Goal: Task Accomplishment & Management: Manage account settings

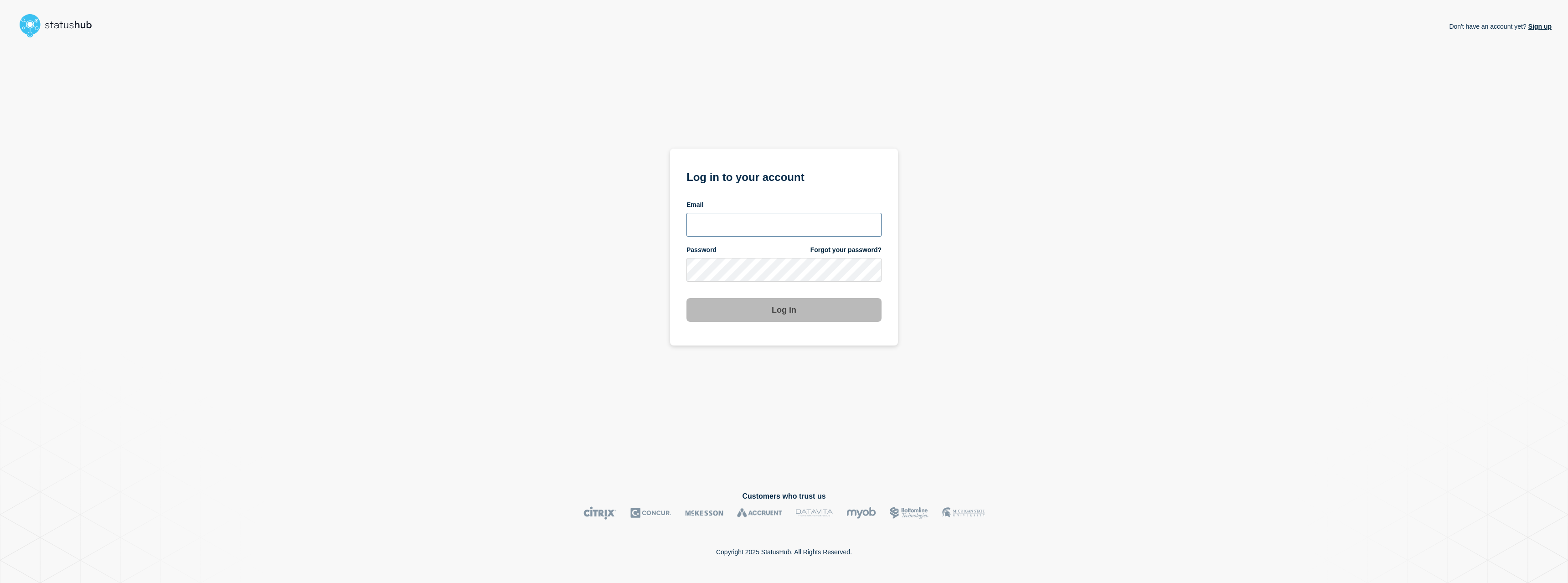
click at [761, 218] on input "email input" at bounding box center [784, 225] width 195 height 24
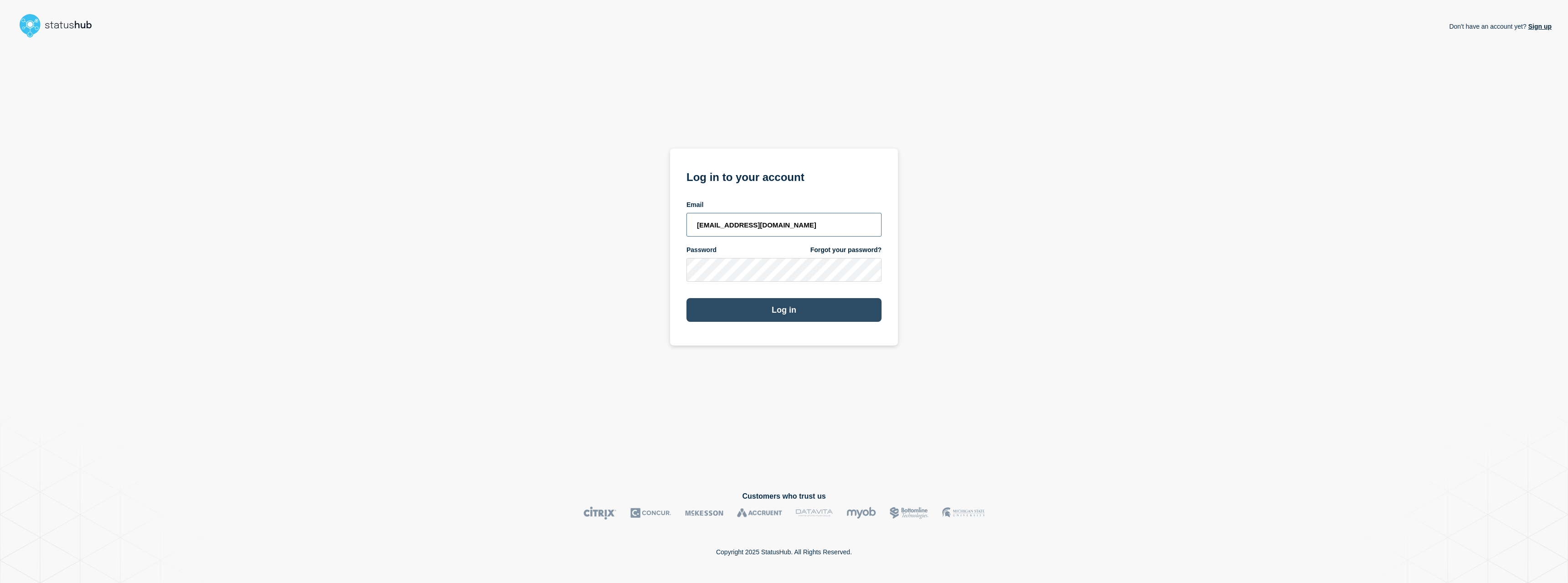
type input "[EMAIL_ADDRESS][DOMAIN_NAME]"
click at [730, 305] on button "Log in" at bounding box center [784, 310] width 195 height 24
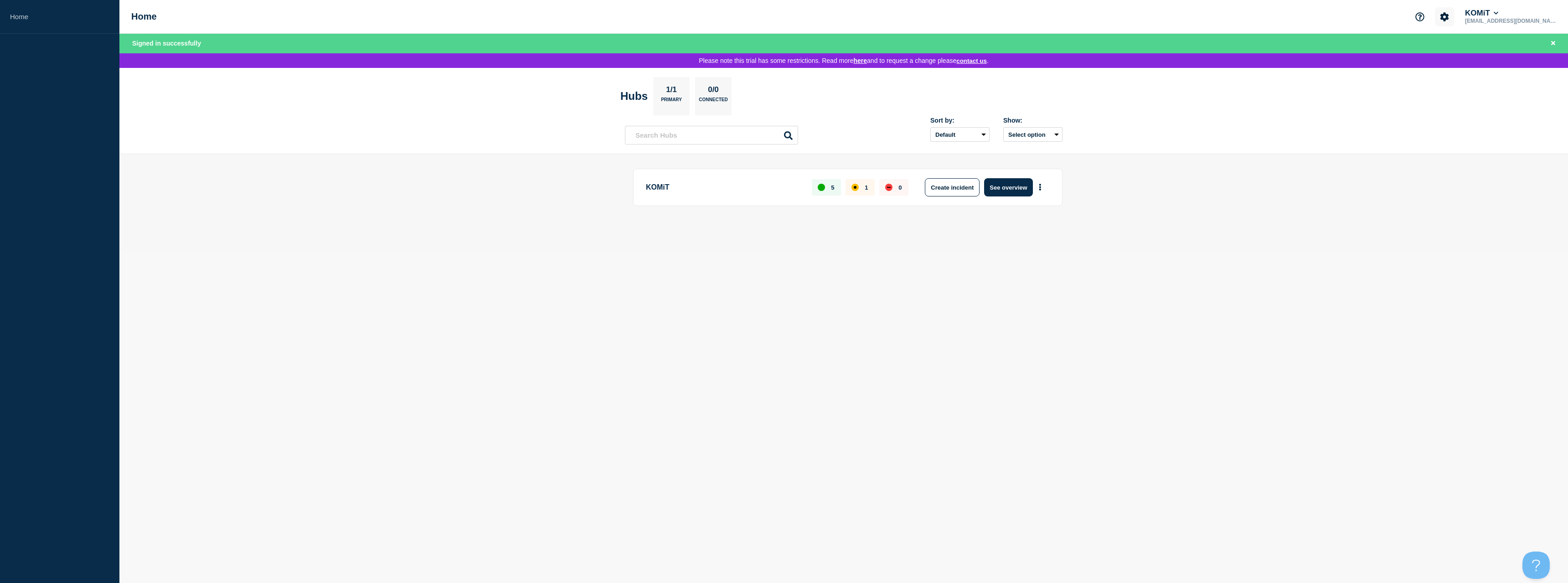
click at [1449, 13] on icon "Account settings" at bounding box center [1444, 16] width 9 height 9
click at [1561, 13] on div "Home Account settings Billing KOMiT [EMAIL_ADDRESS][DOMAIN_NAME]" at bounding box center [844, 16] width 1449 height 33
click at [1500, 15] on button "KOMiT" at bounding box center [1482, 13] width 37 height 9
click at [1541, 88] on link "User settings" at bounding box center [1537, 86] width 40 height 8
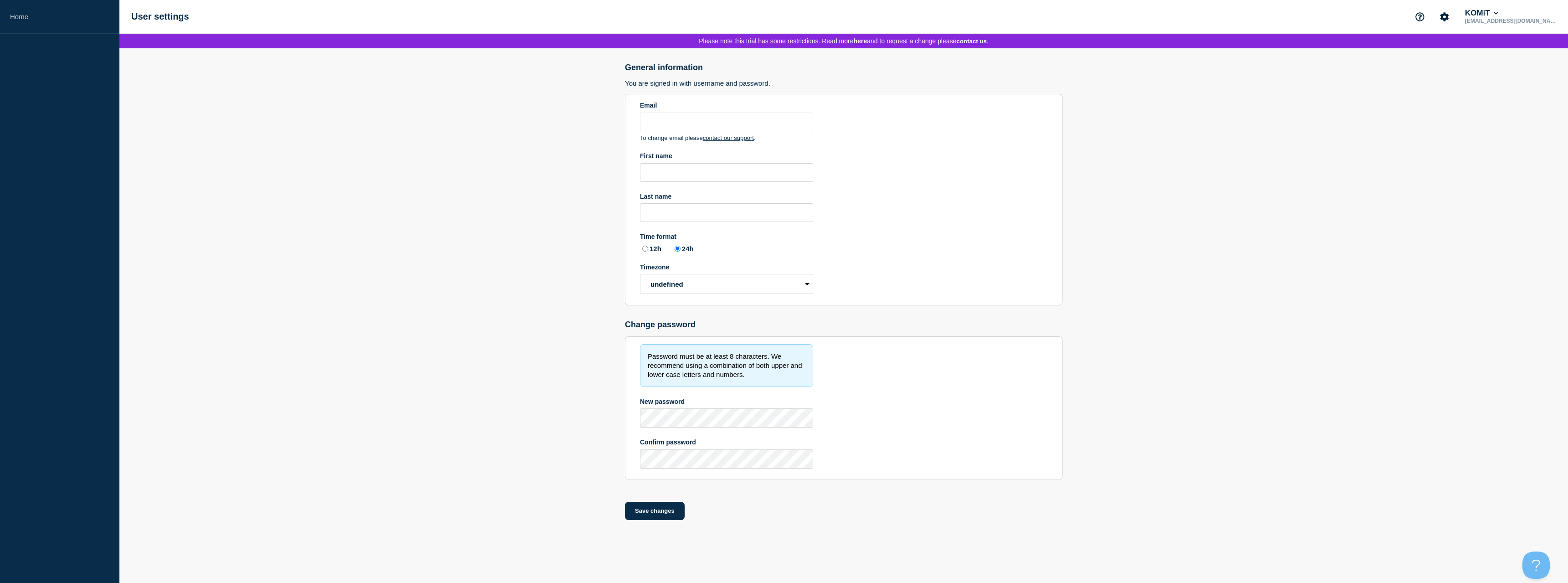
type input "[EMAIL_ADDRESS][DOMAIN_NAME]"
radio input "true"
select select "hub"
click at [10, 21] on link "Home" at bounding box center [60, 16] width 119 height 33
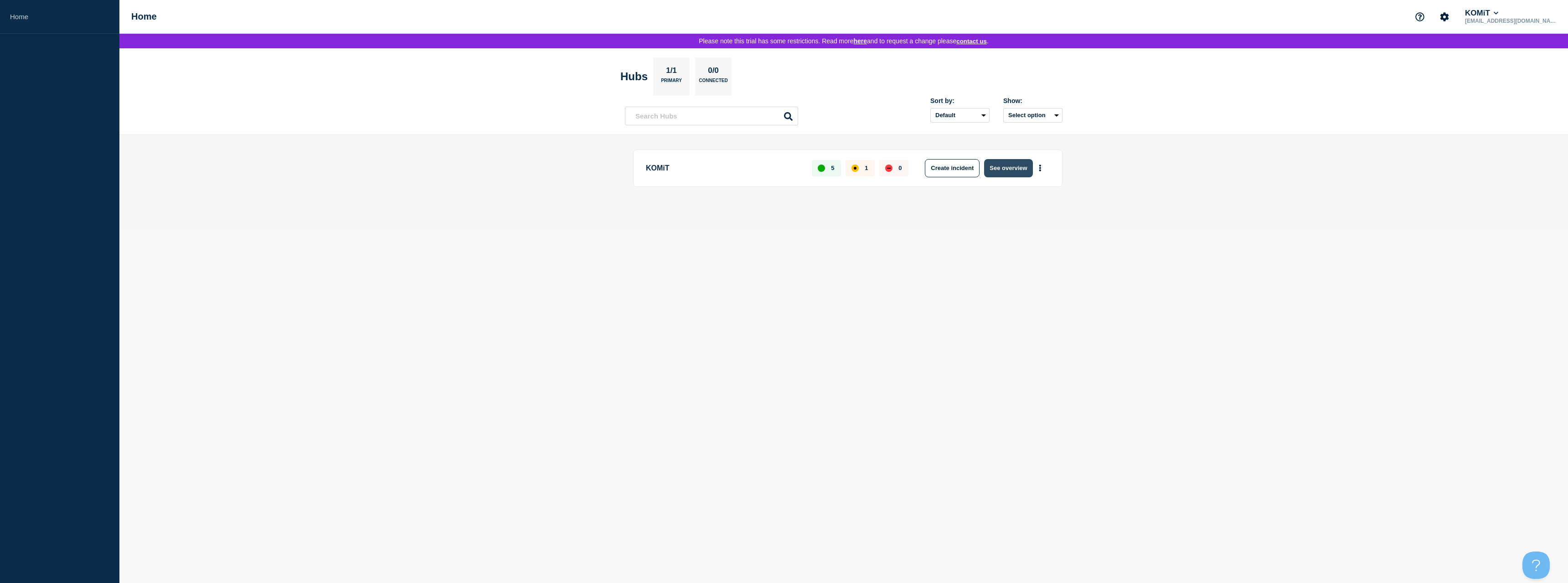
click at [1016, 170] on button "See overview" at bounding box center [1008, 168] width 48 height 18
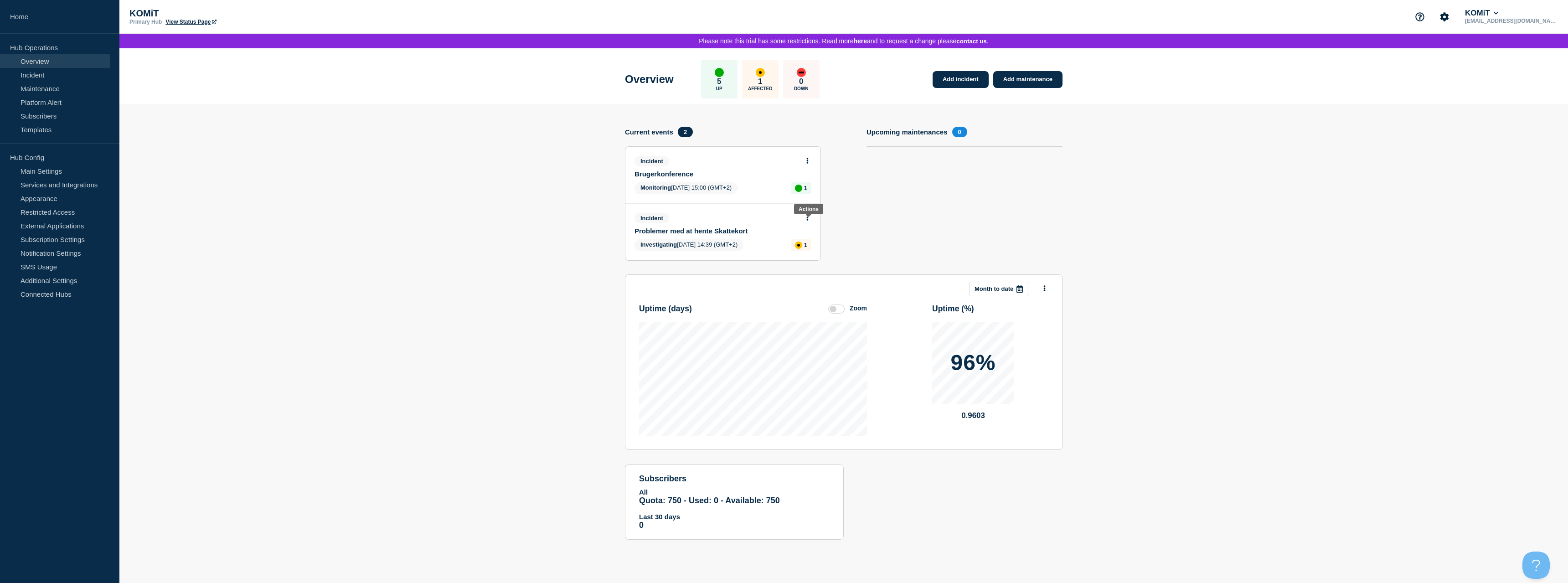
click at [808, 222] on button at bounding box center [807, 218] width 8 height 8
click at [807, 241] on link "View incident" at bounding box center [805, 243] width 37 height 7
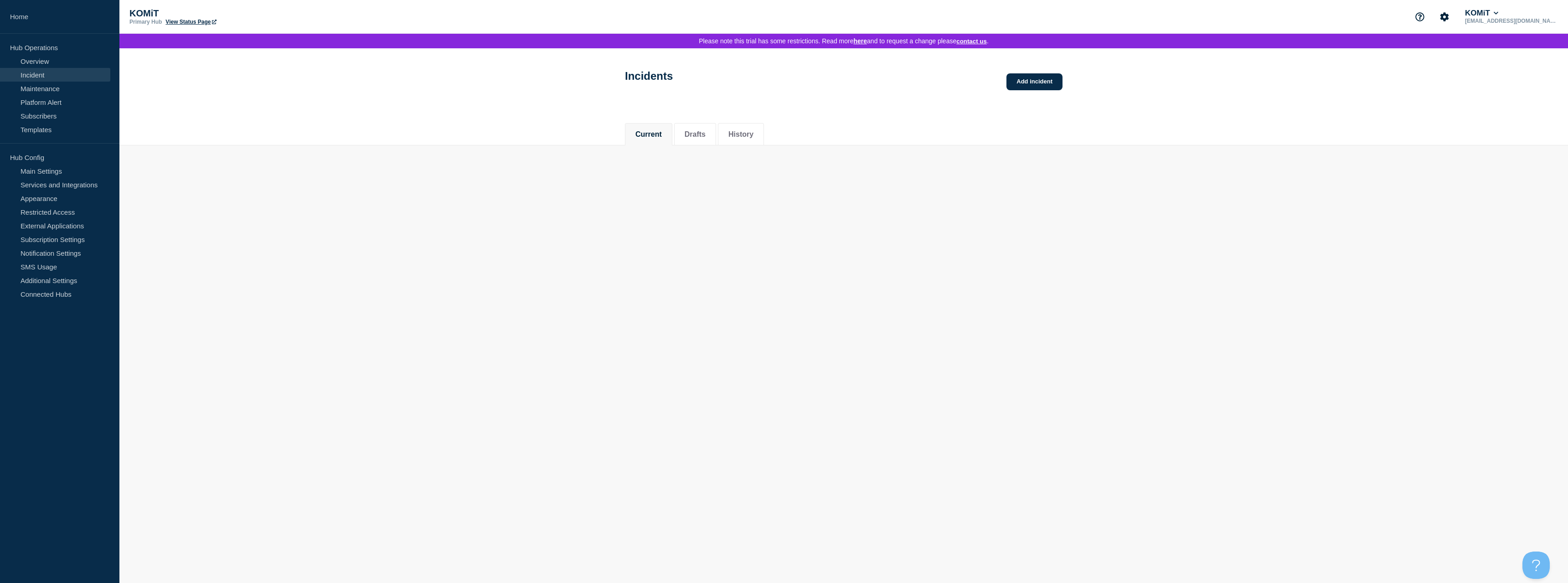
click at [805, 242] on body "Home Hub Operations Overview Incident Maintenance Platform Alert Subscribers Te…" at bounding box center [784, 292] width 1568 height 583
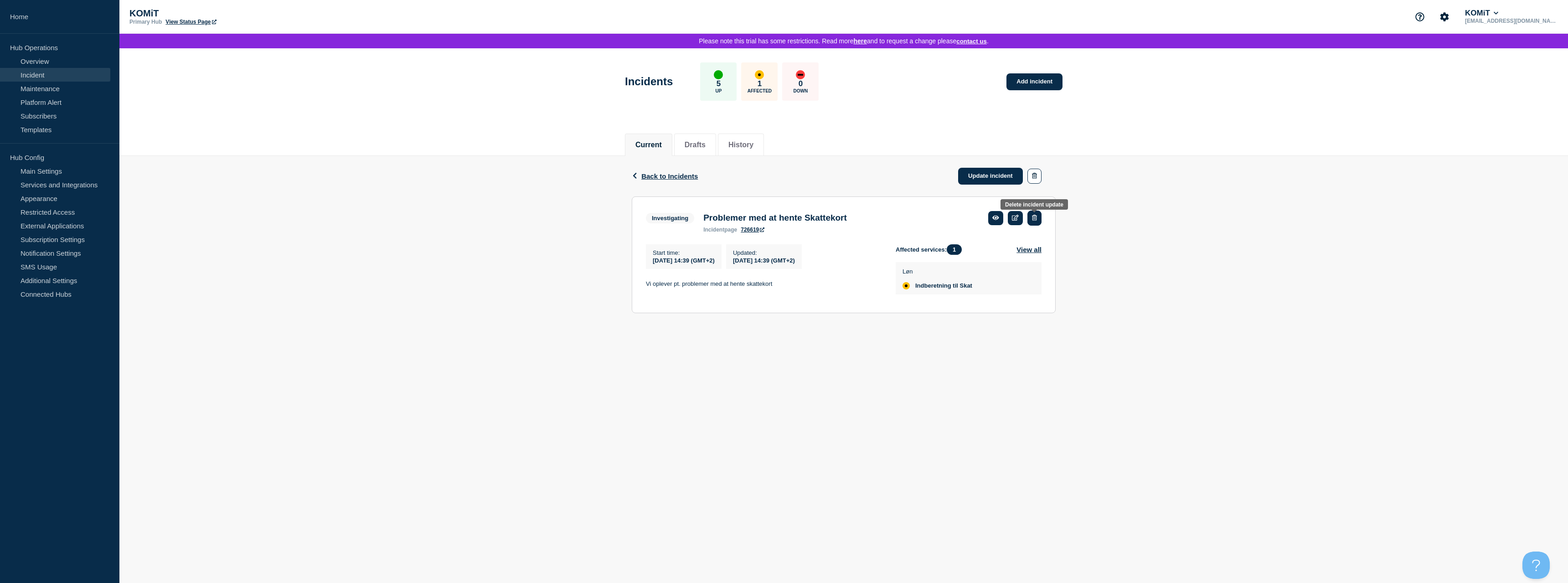
click at [1035, 218] on icon "button" at bounding box center [1034, 218] width 5 height 6
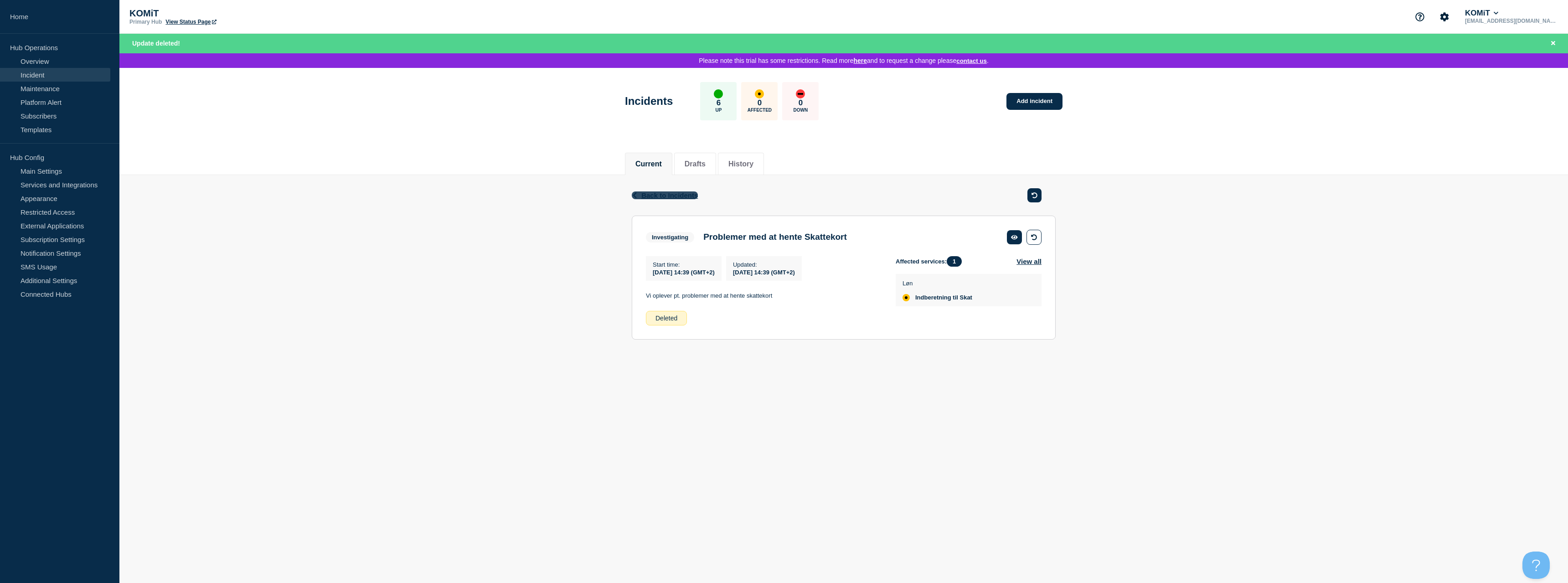
click at [665, 197] on span "Back to Incidents" at bounding box center [670, 195] width 57 height 8
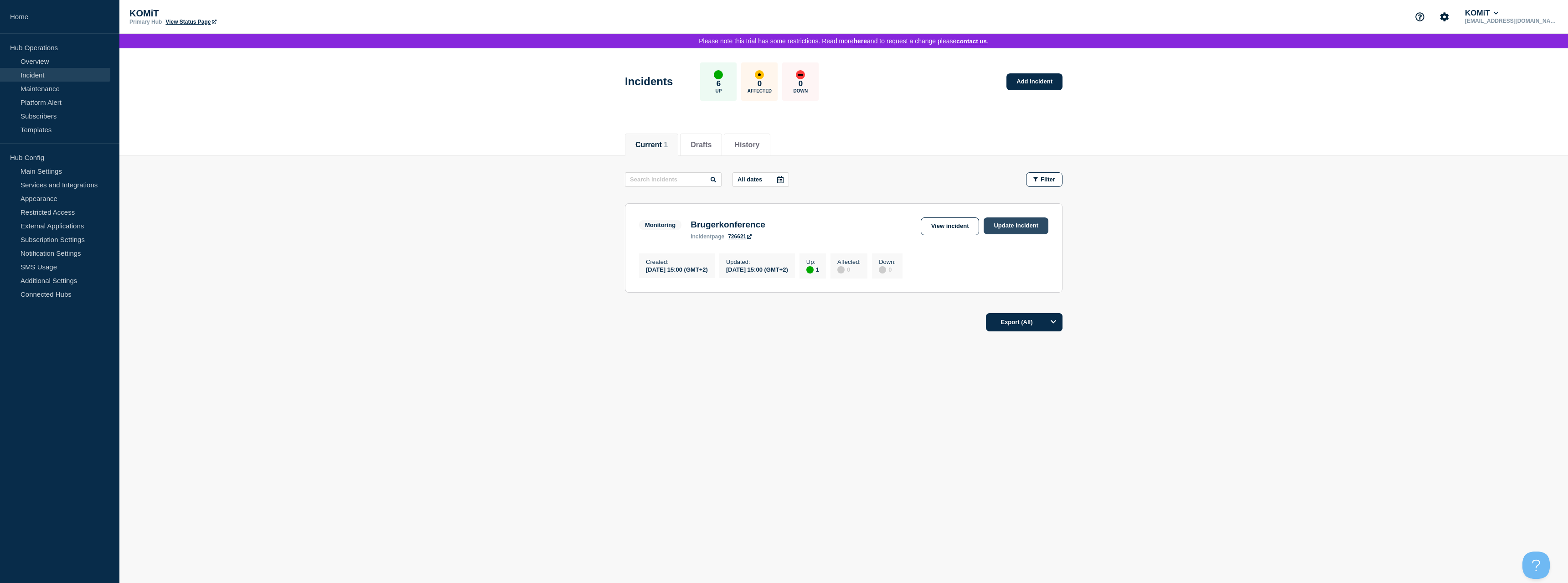
click at [1018, 231] on link "Update incident" at bounding box center [1016, 226] width 65 height 17
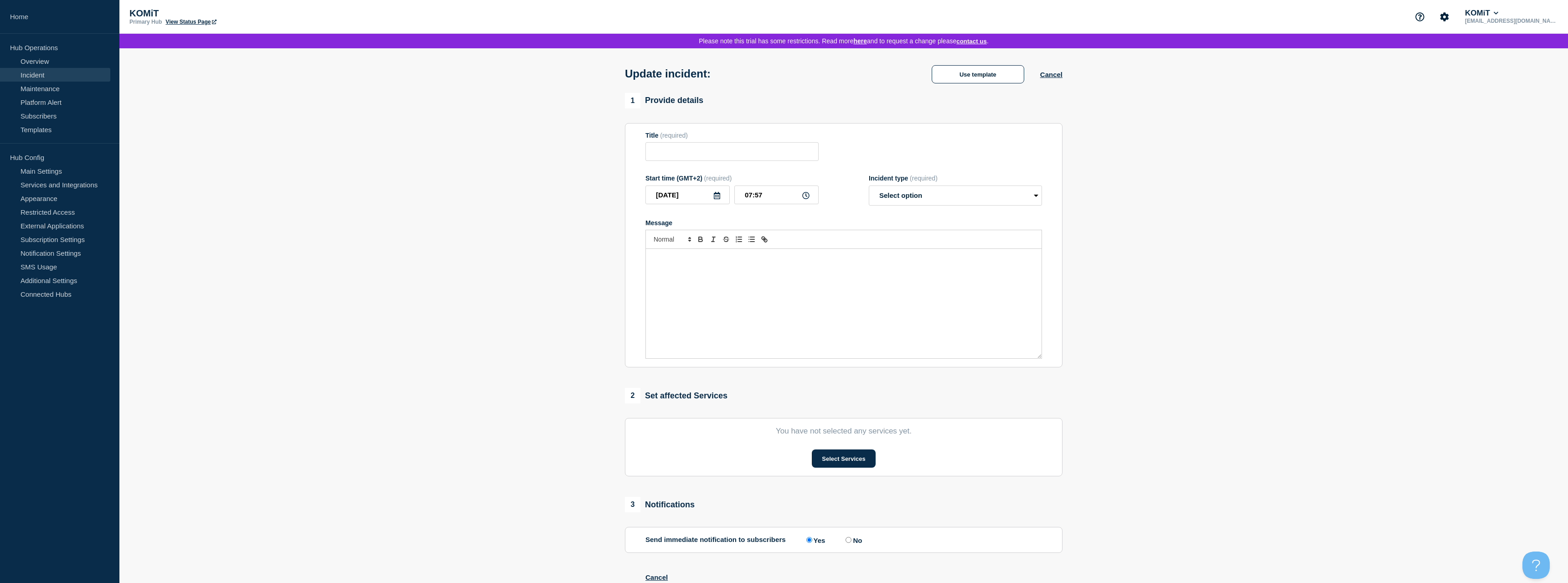
type input "Brugerkonference"
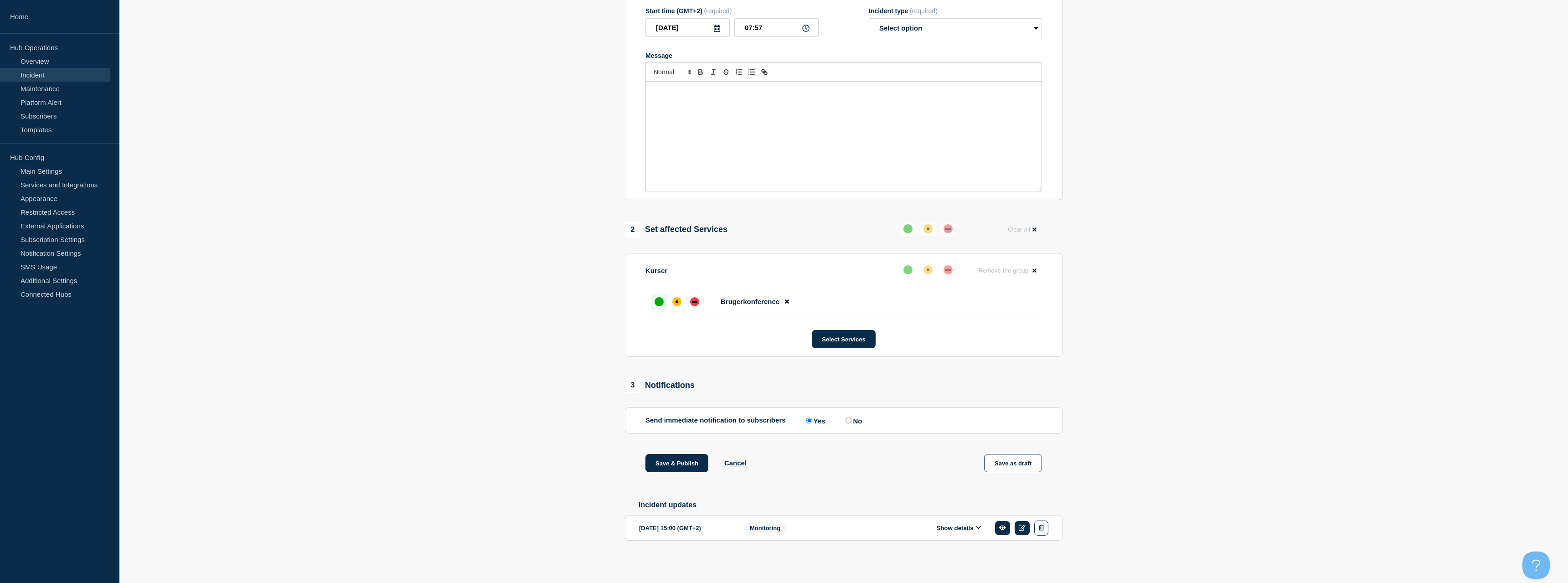
scroll to position [177, 0]
click at [1041, 526] on icon "button" at bounding box center [1041, 528] width 5 height 6
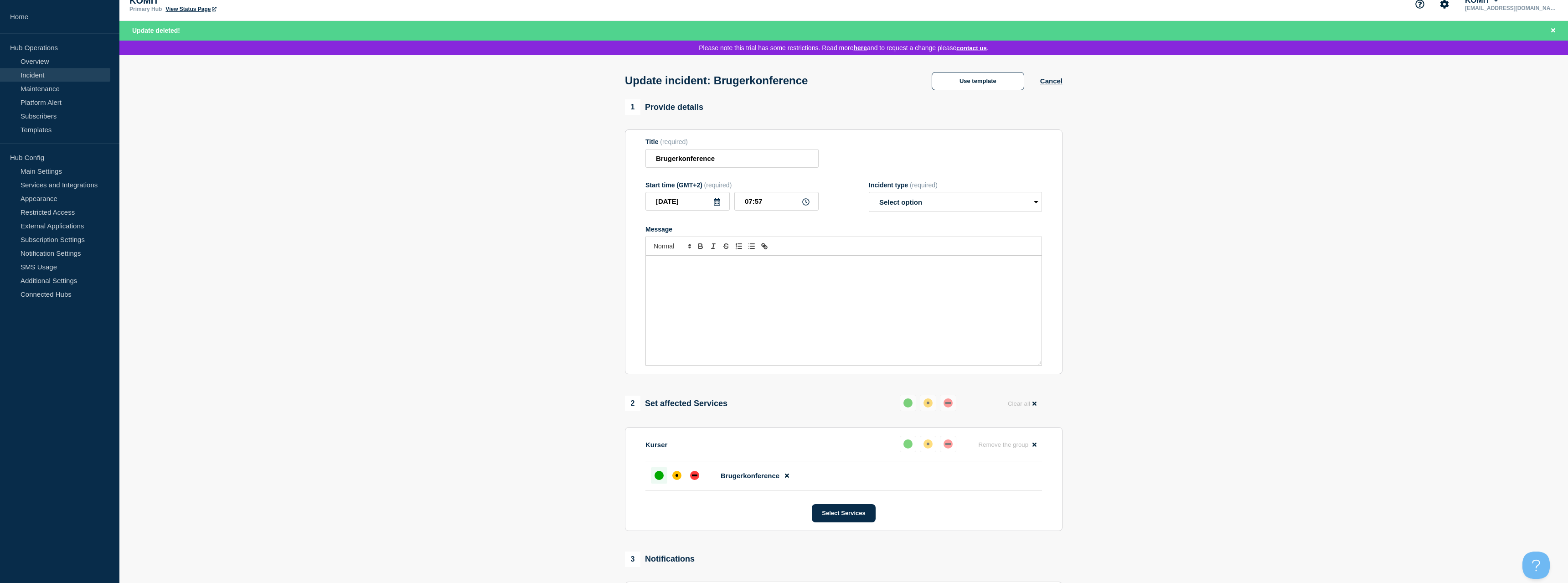
scroll to position [0, 0]
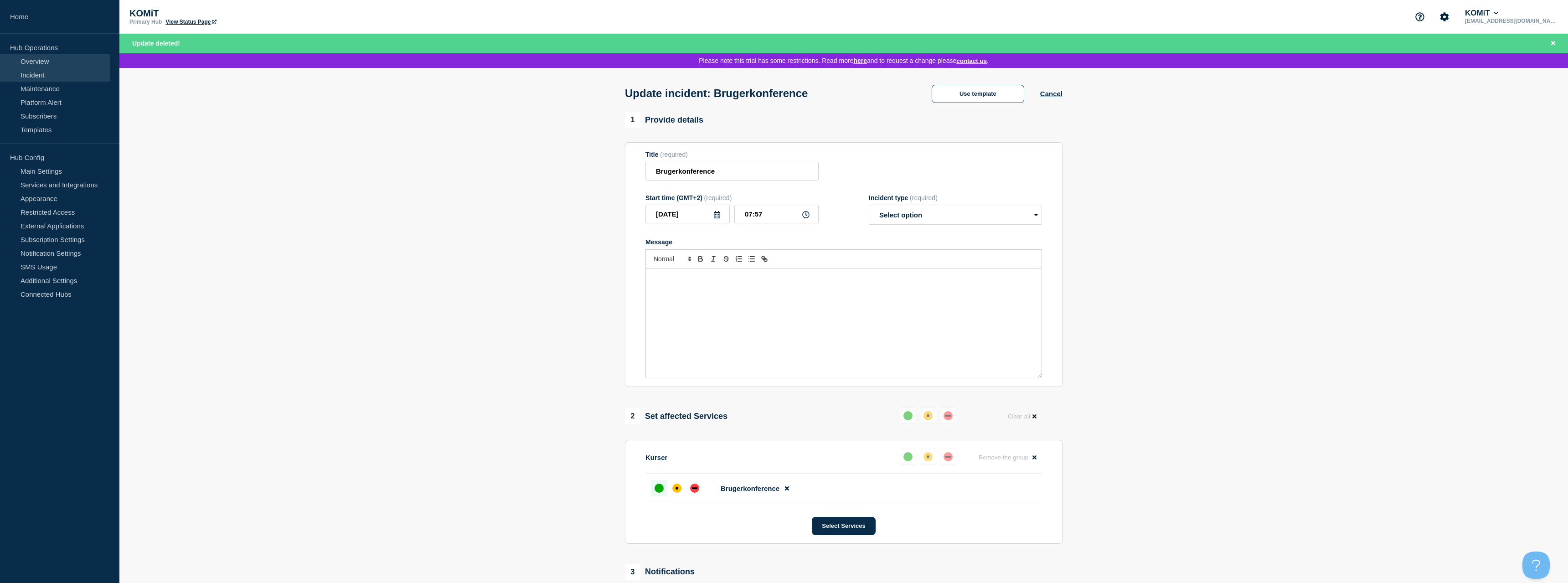
click at [27, 61] on link "Overview" at bounding box center [55, 61] width 110 height 13
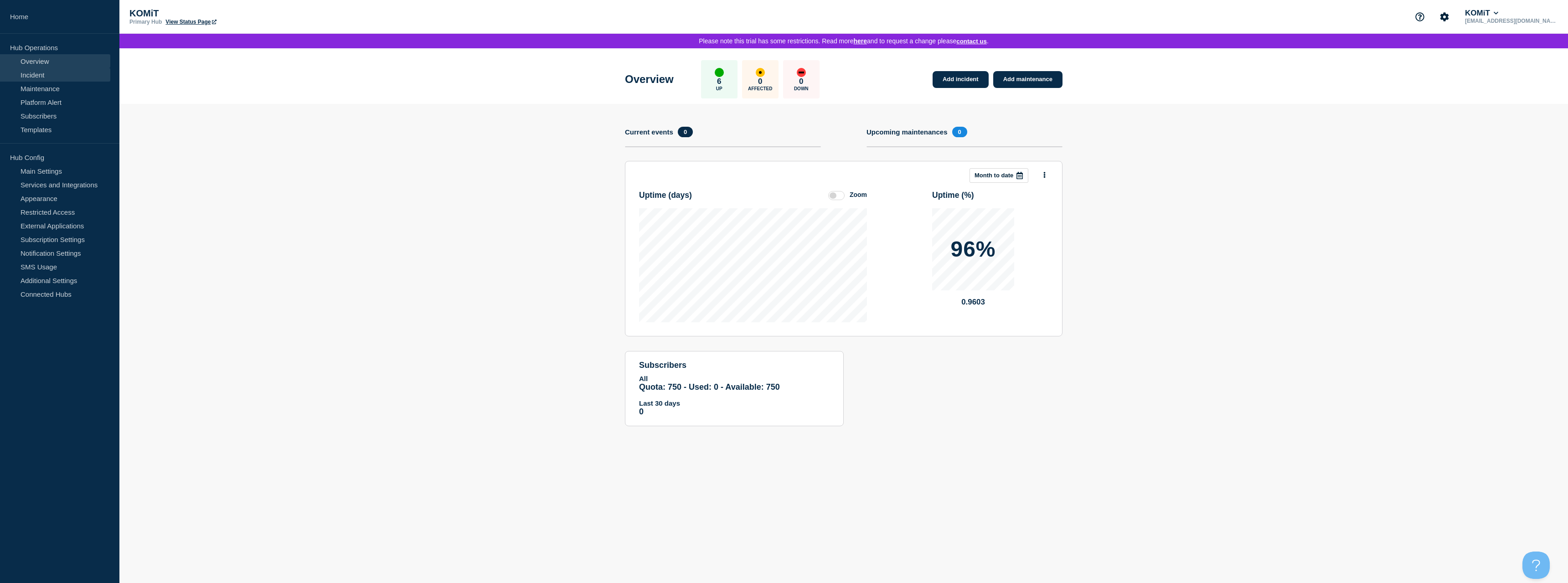
click at [68, 77] on link "Incident" at bounding box center [55, 75] width 110 height 13
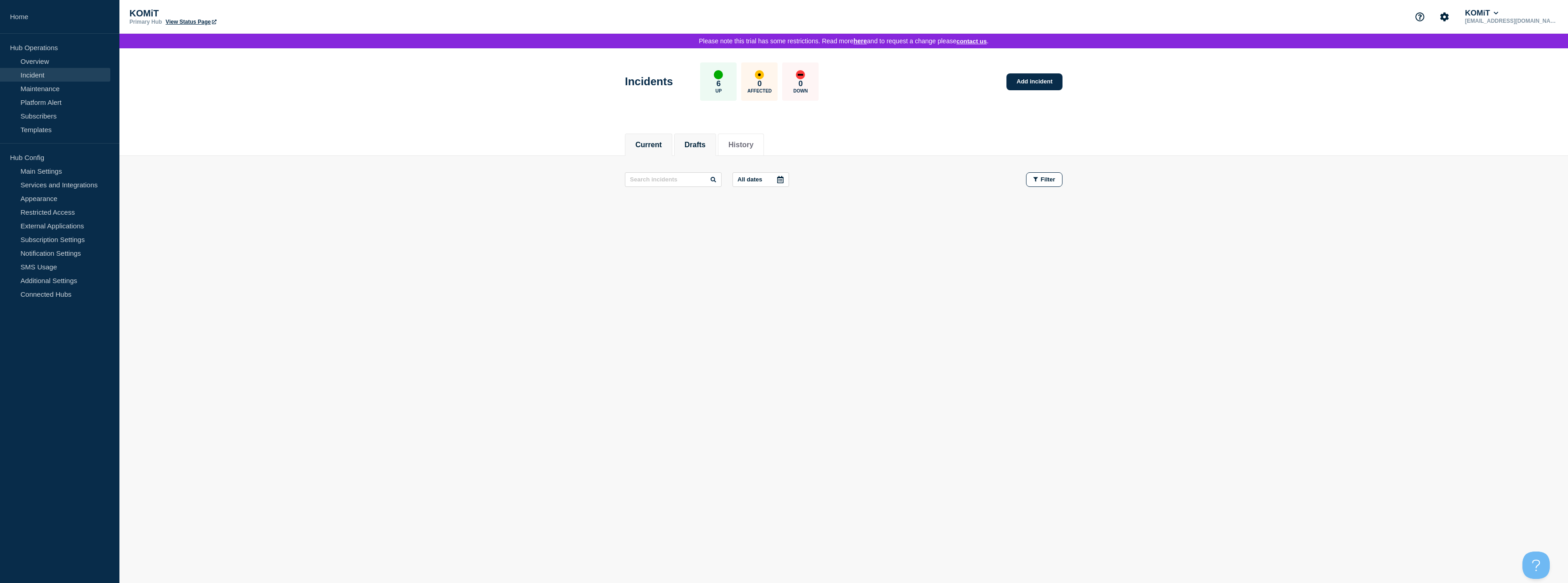
click at [701, 152] on li "Drafts" at bounding box center [695, 144] width 42 height 23
click at [754, 148] on button "History" at bounding box center [741, 144] width 25 height 8
click at [771, 93] on p "Affected" at bounding box center [760, 91] width 24 height 5
click at [764, 79] on div "affected" at bounding box center [759, 74] width 9 height 9
click at [819, 84] on div "0 Down" at bounding box center [800, 82] width 37 height 38
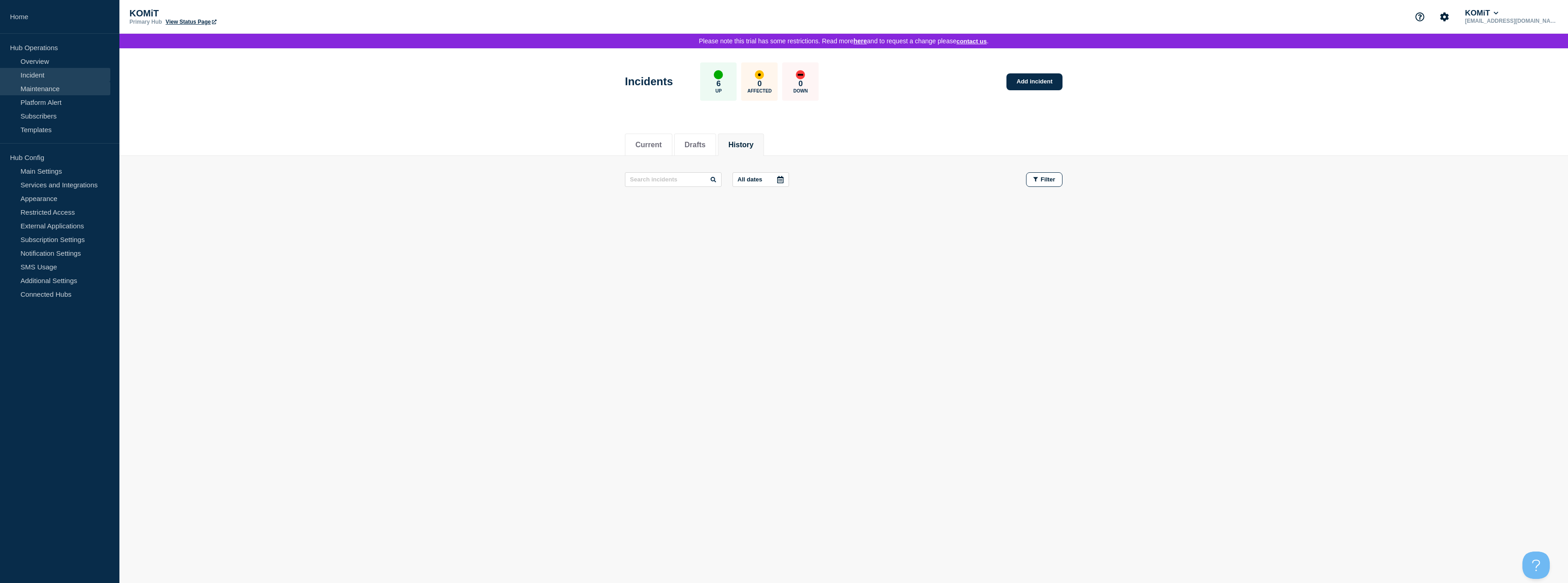
click at [74, 83] on link "Maintenance" at bounding box center [55, 88] width 110 height 13
click at [714, 143] on button "Scheduled" at bounding box center [703, 144] width 37 height 8
click at [803, 147] on button "History" at bounding box center [800, 144] width 25 height 8
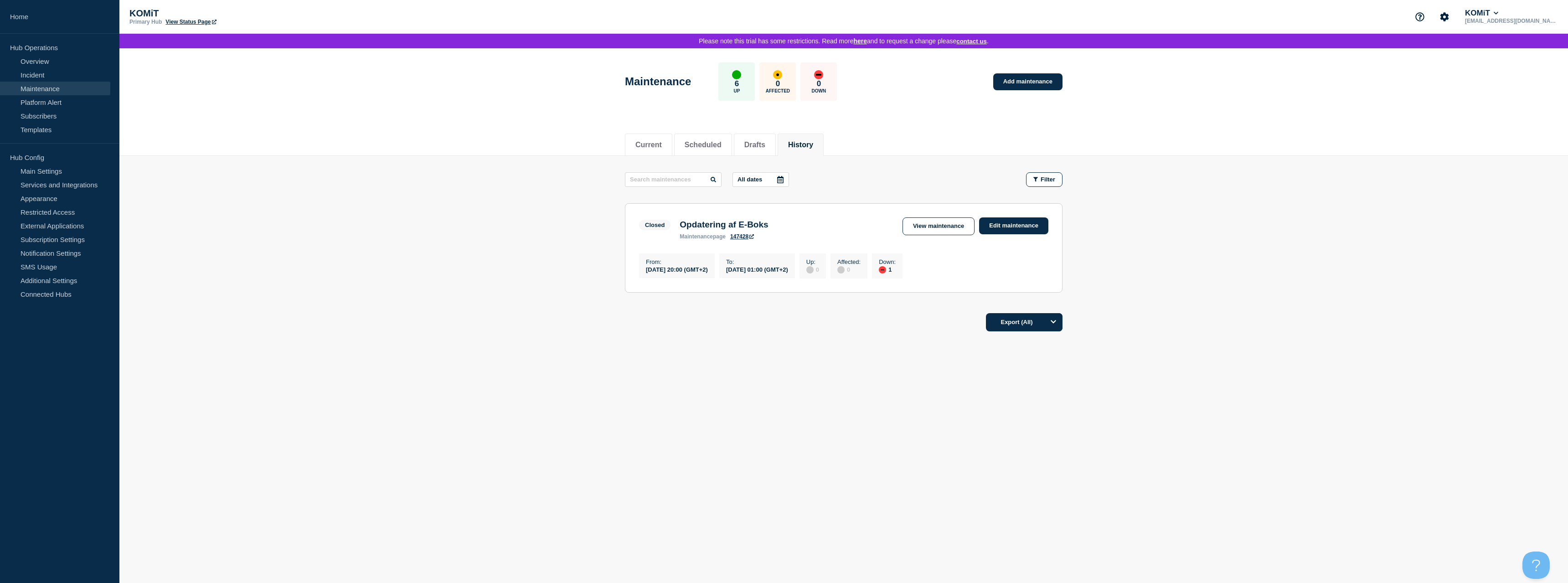
click at [670, 273] on div "[DATE] 20:00 (GMT+2)" at bounding box center [677, 269] width 62 height 8
click at [788, 273] on div "[DATE] 01:00 (GMT+2)" at bounding box center [757, 269] width 62 height 8
click at [747, 229] on h3 "Opdatering af E-Boks" at bounding box center [724, 225] width 88 height 10
click at [740, 240] on link "147428" at bounding box center [742, 236] width 24 height 6
click at [1041, 228] on link "Edit maintenance" at bounding box center [1014, 226] width 69 height 17
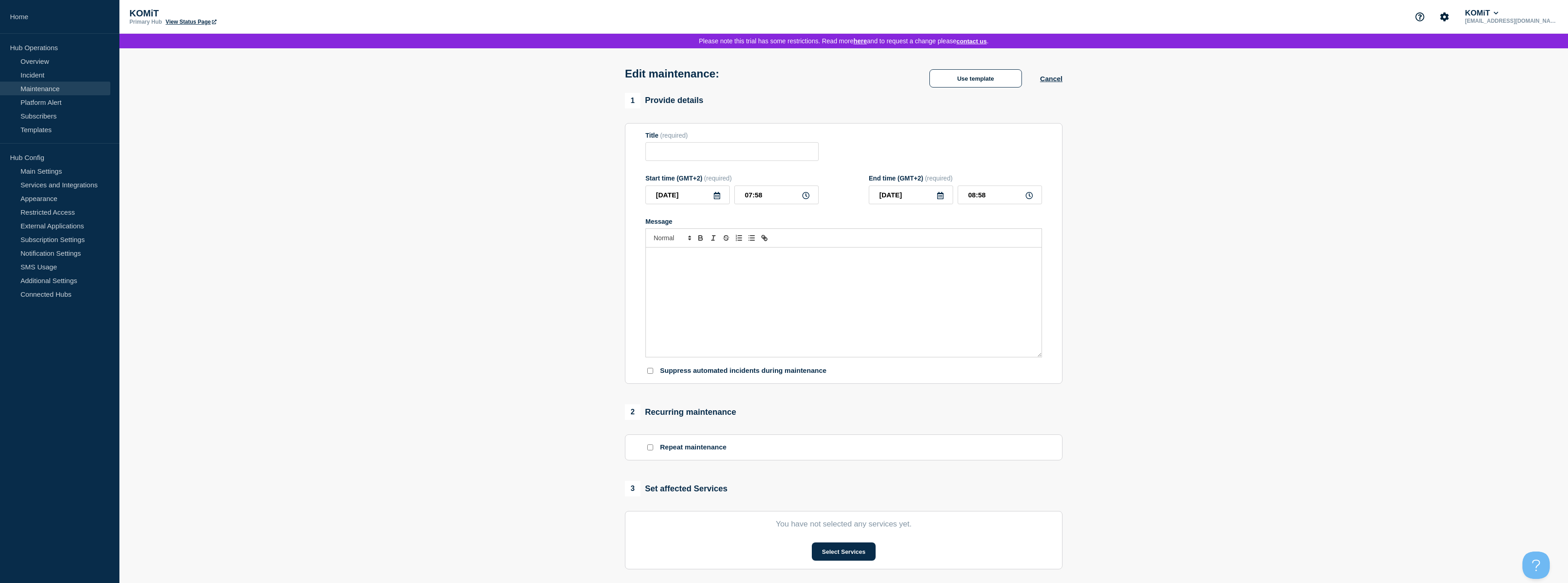
type input "Opdatering af E-Boks"
type input "[DATE]"
type input "20:00"
type input "[DATE]"
type input "01:00"
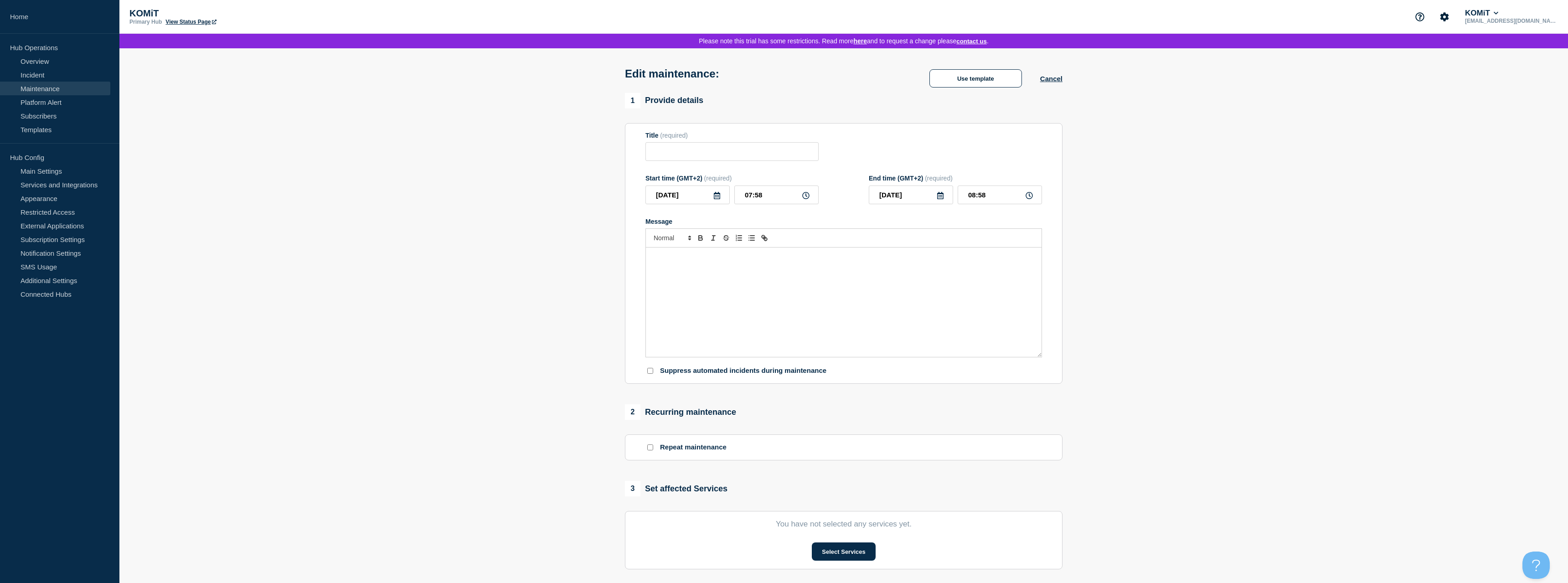
checkbox input "false"
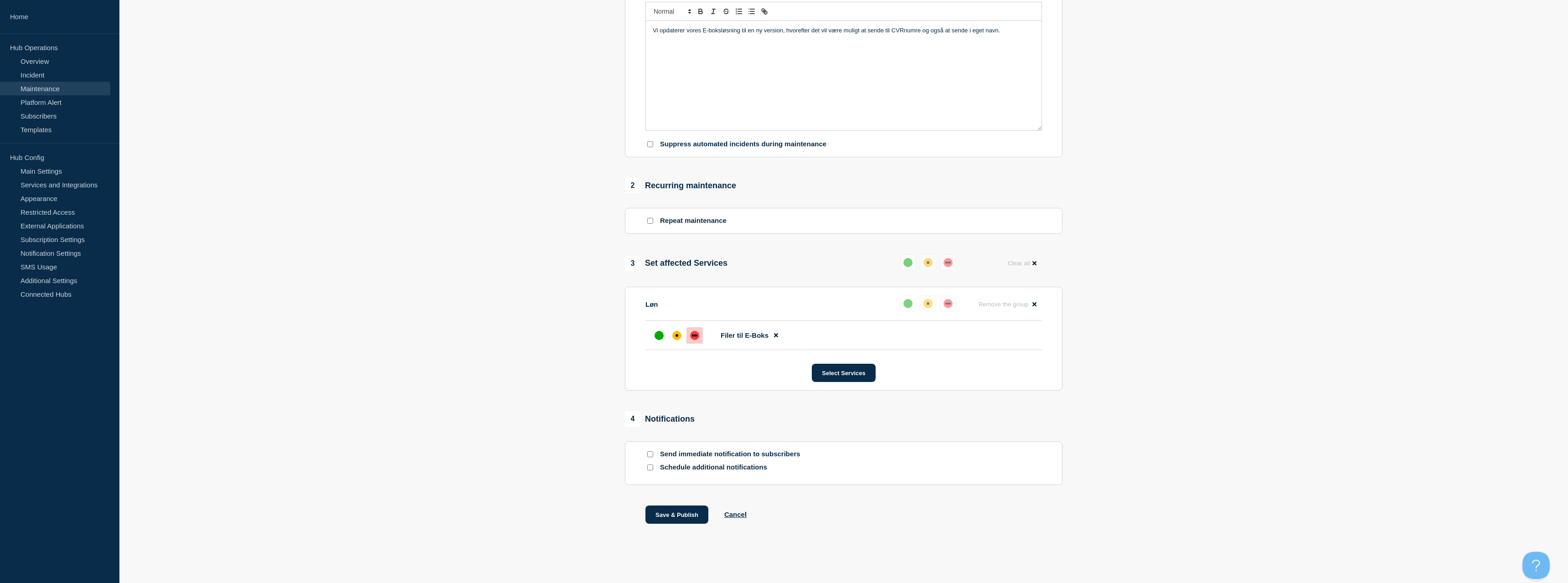
scroll to position [236, 0]
click at [776, 334] on icon at bounding box center [776, 335] width 4 height 4
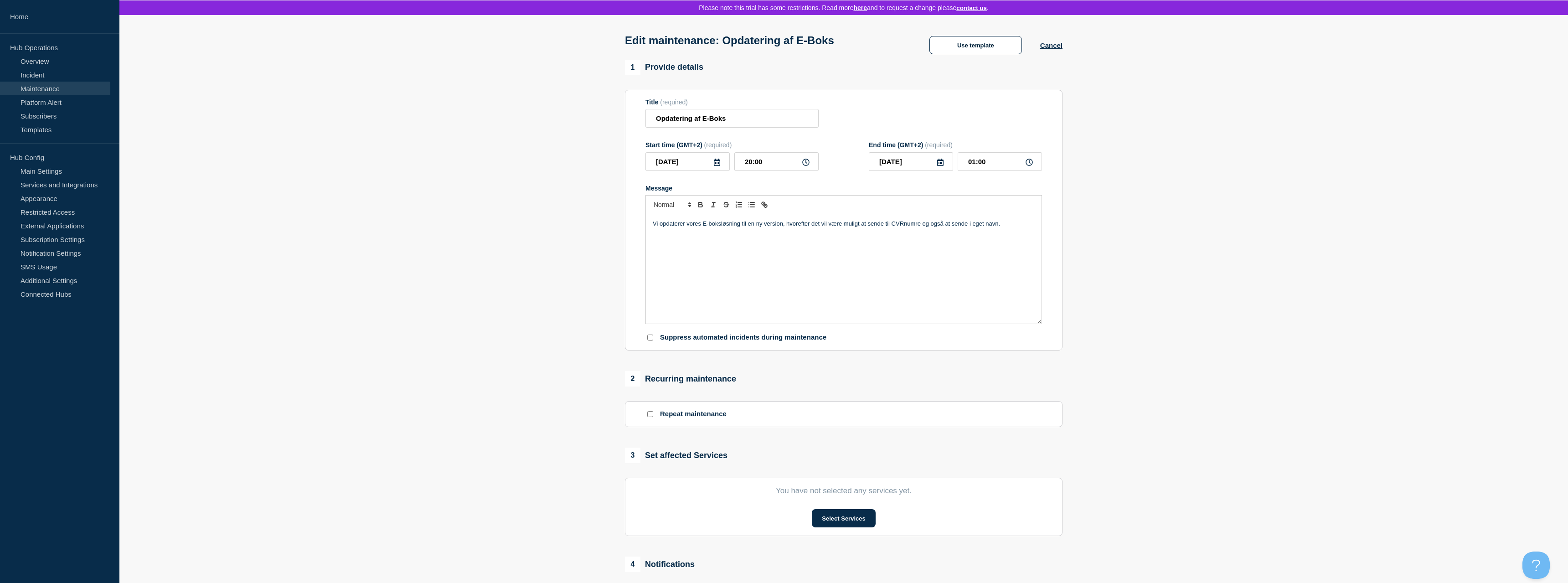
scroll to position [0, 0]
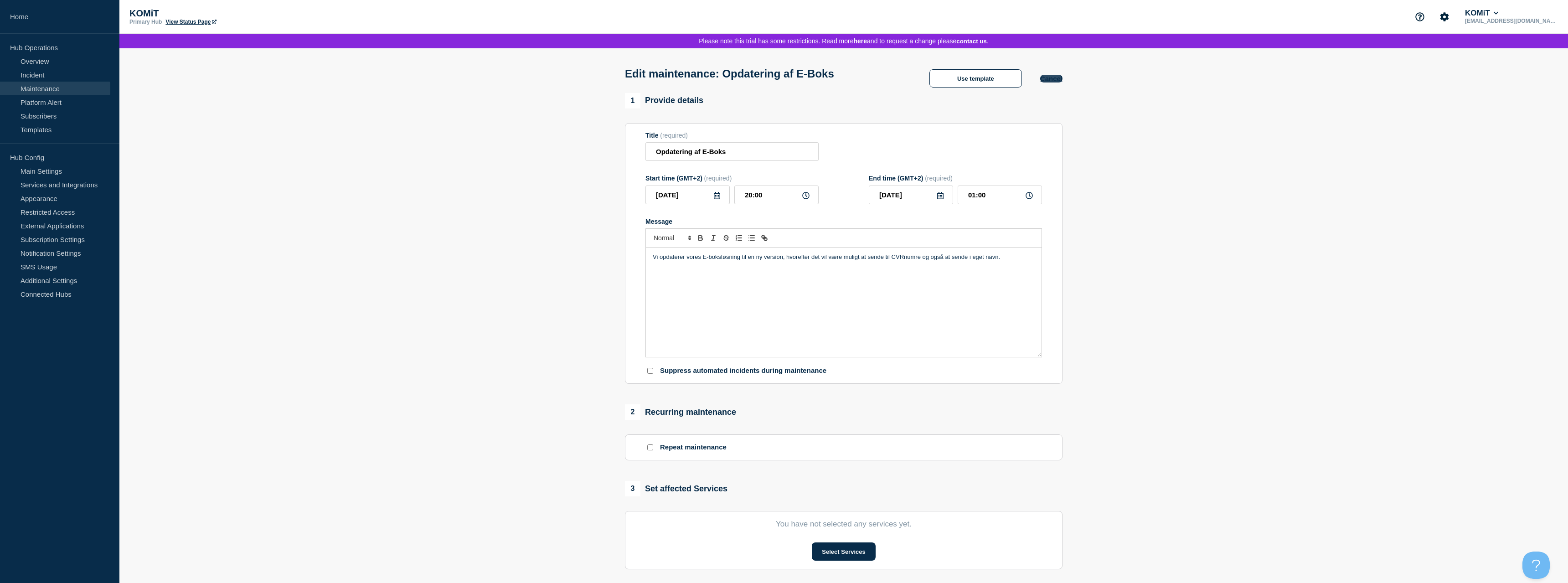
click at [1062, 80] on button "Cancel" at bounding box center [1051, 79] width 23 height 8
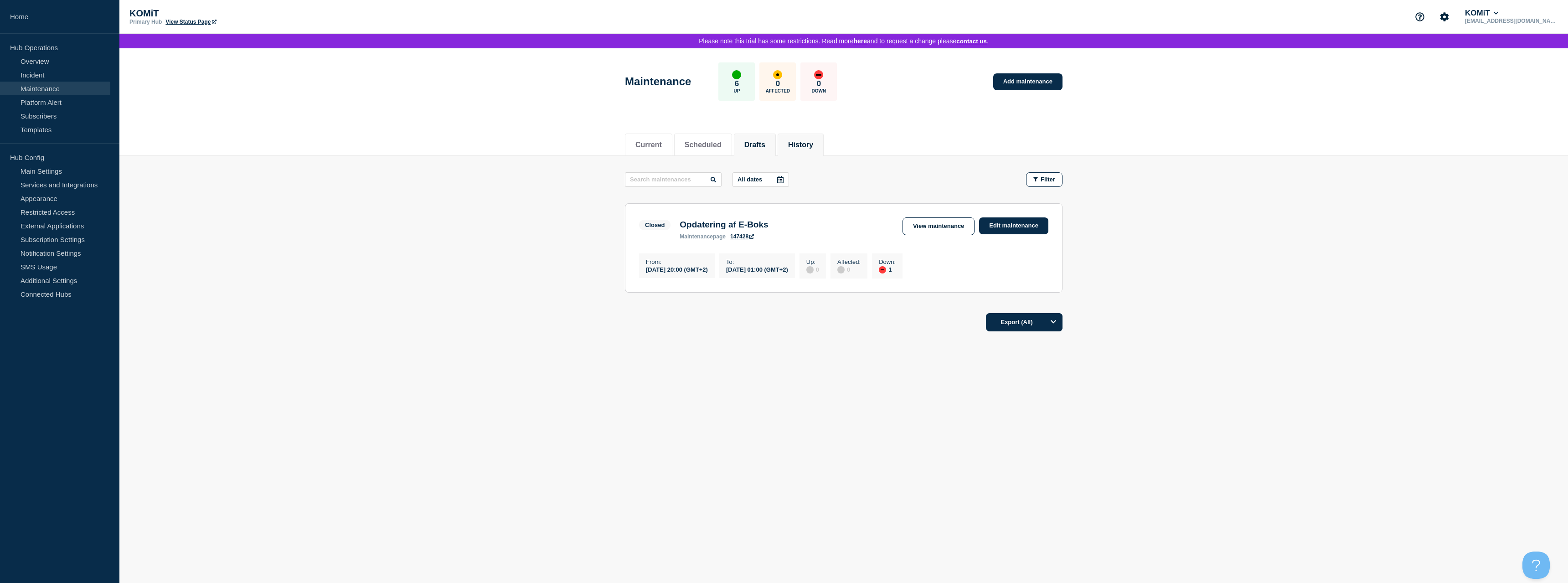
click at [764, 145] on button "Drafts" at bounding box center [755, 144] width 21 height 8
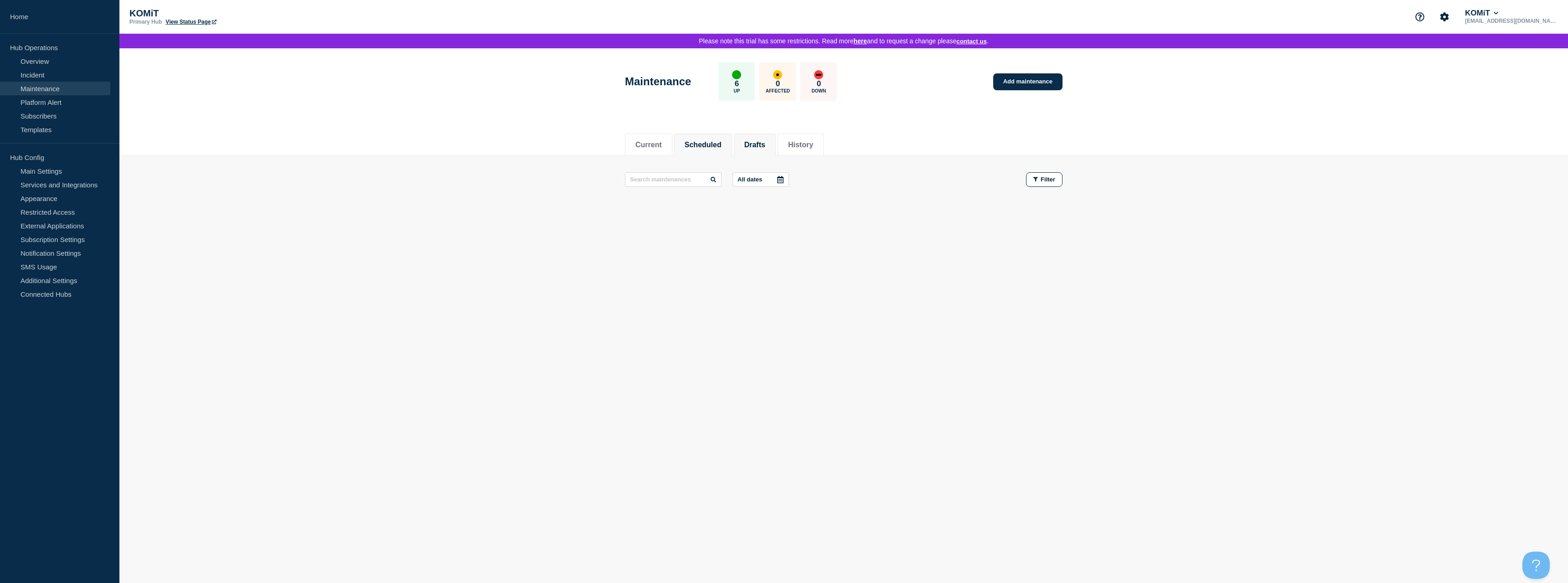
click at [712, 146] on button "Scheduled" at bounding box center [703, 144] width 37 height 8
click at [647, 149] on button "Current" at bounding box center [648, 144] width 26 height 8
click at [51, 97] on link "Platform Alert" at bounding box center [55, 102] width 110 height 13
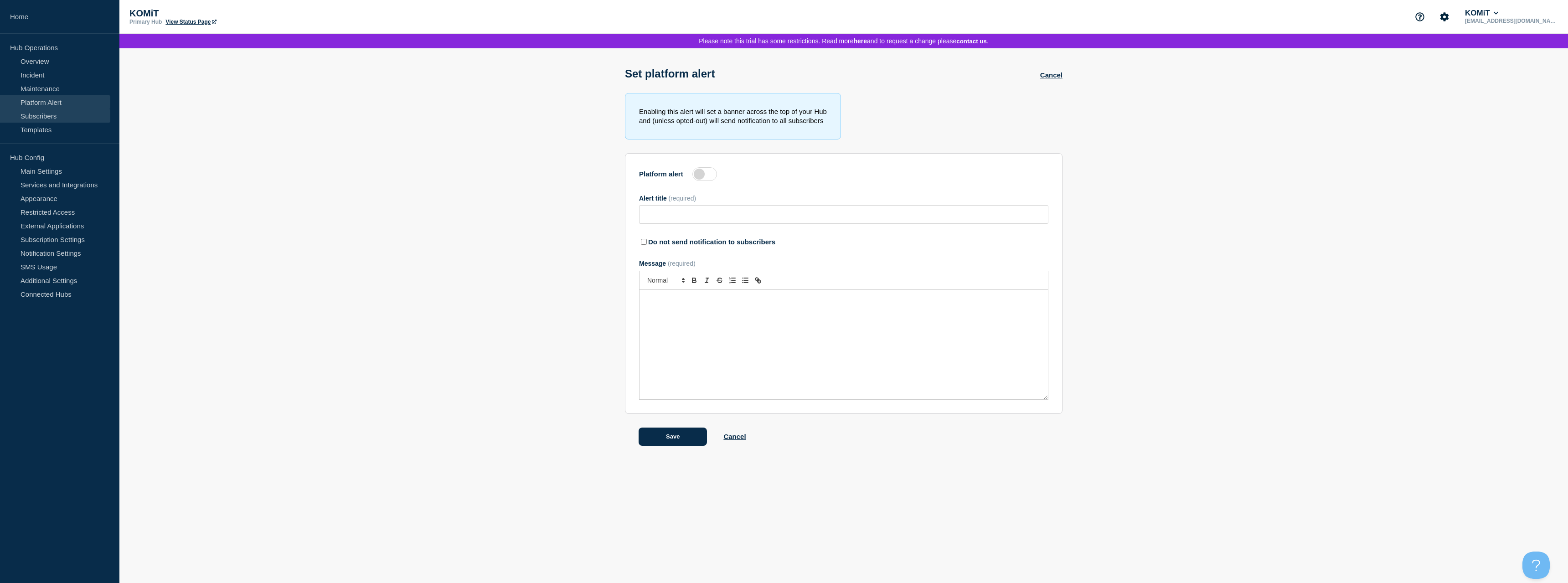
click at [50, 113] on link "Subscribers" at bounding box center [55, 116] width 110 height 13
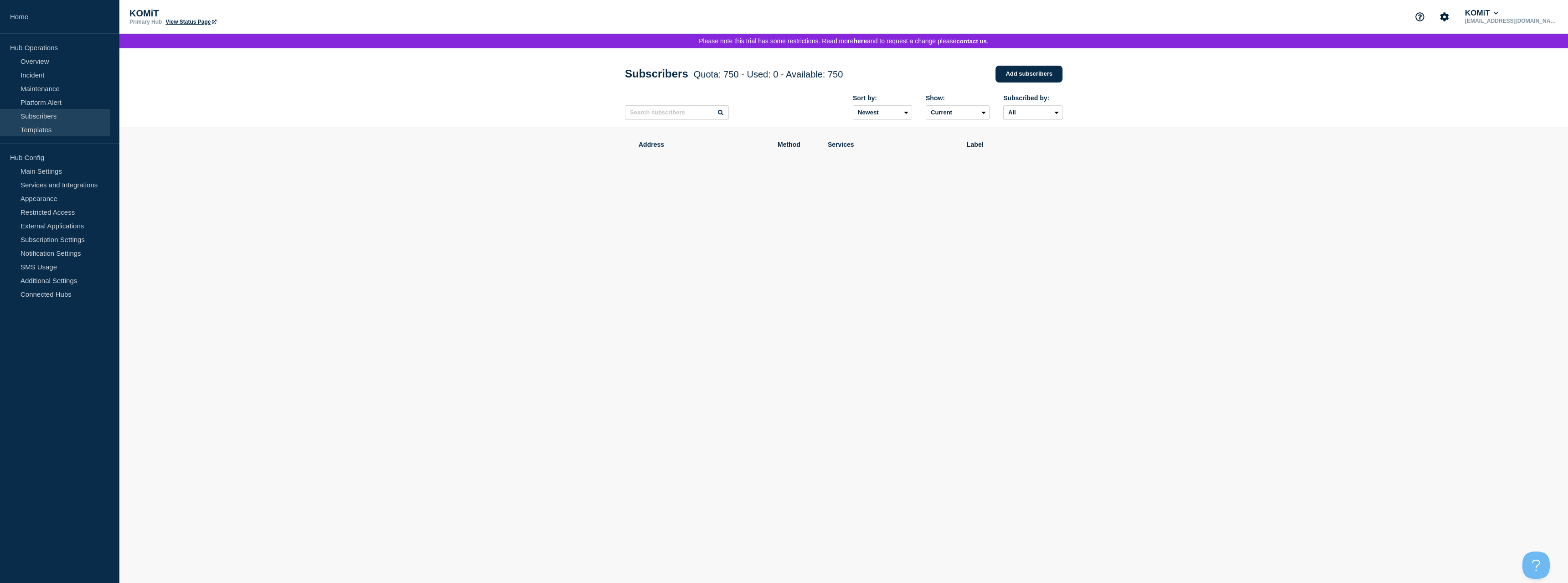
click at [49, 125] on link "Templates" at bounding box center [55, 129] width 110 height 13
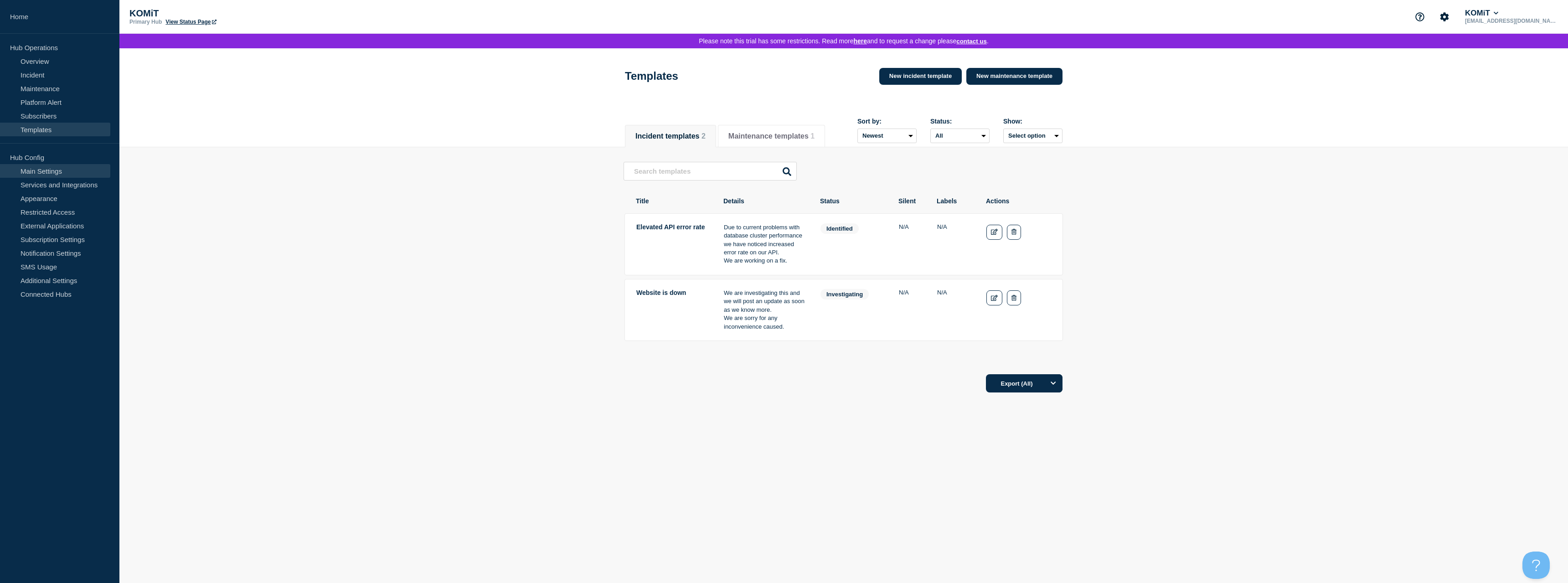
click at [68, 172] on link "Main Settings" at bounding box center [55, 171] width 110 height 13
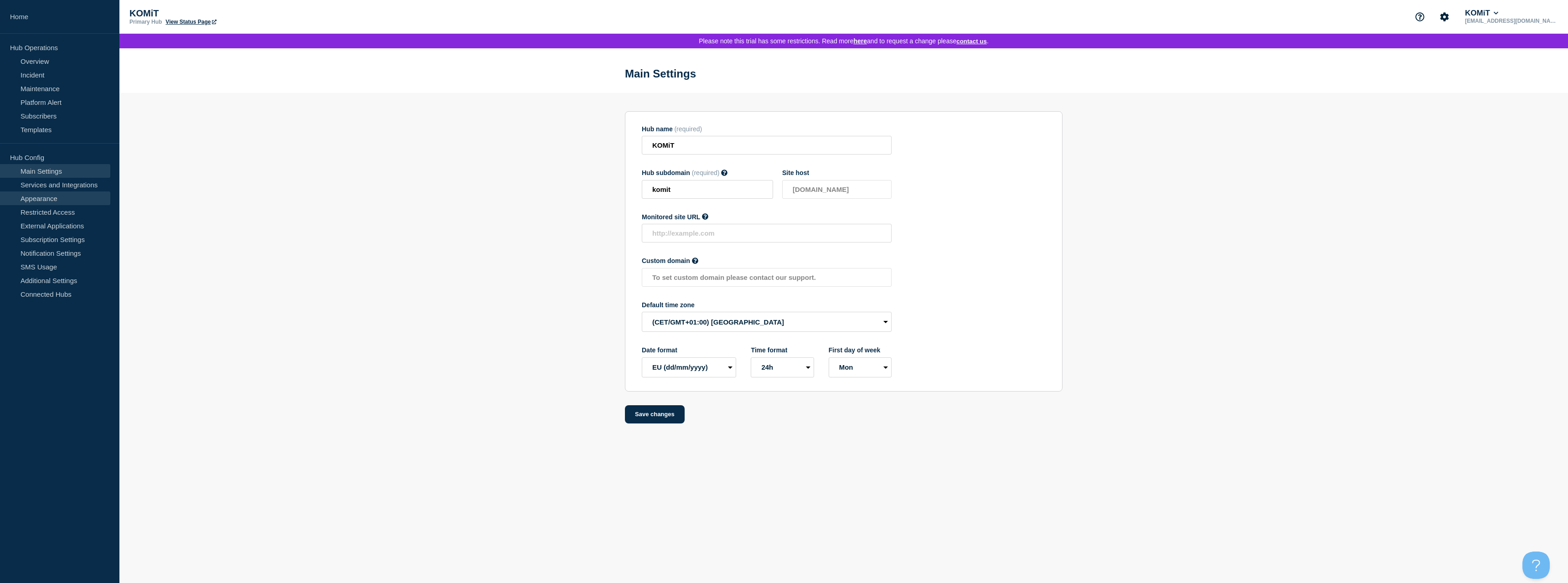
click at [74, 196] on link "Appearance" at bounding box center [55, 198] width 110 height 13
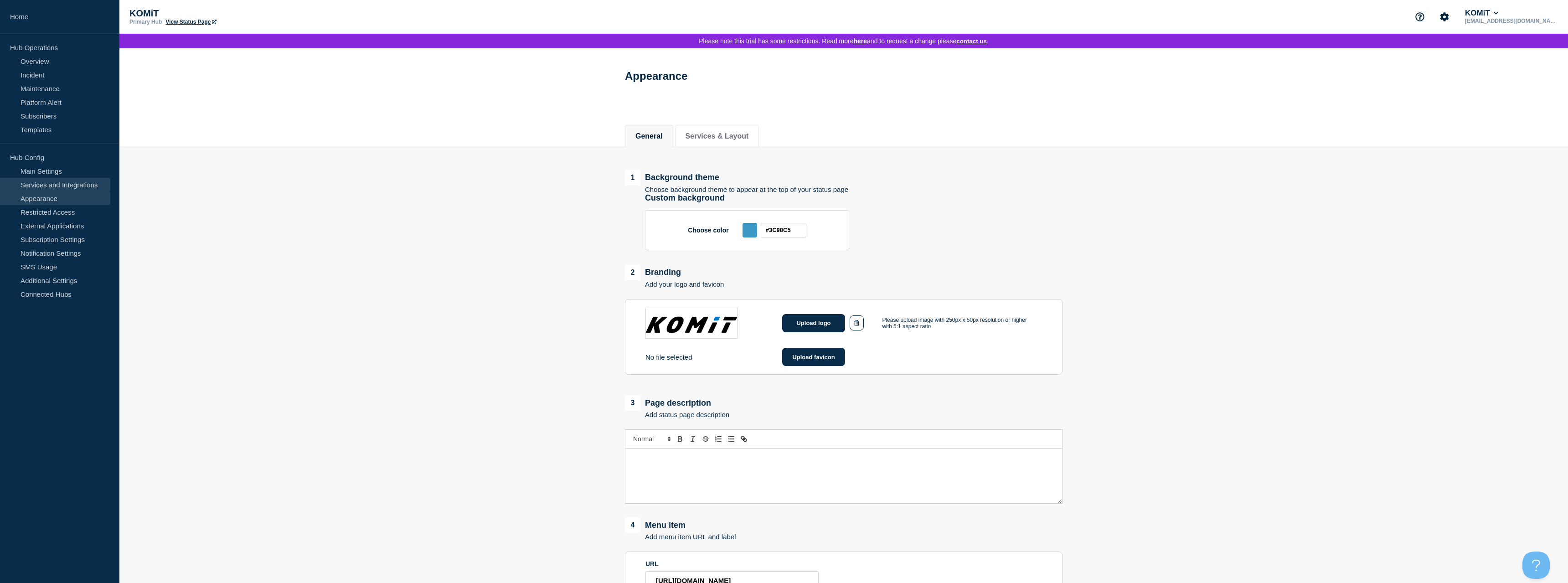
click at [77, 187] on link "Services and Integrations" at bounding box center [55, 184] width 110 height 13
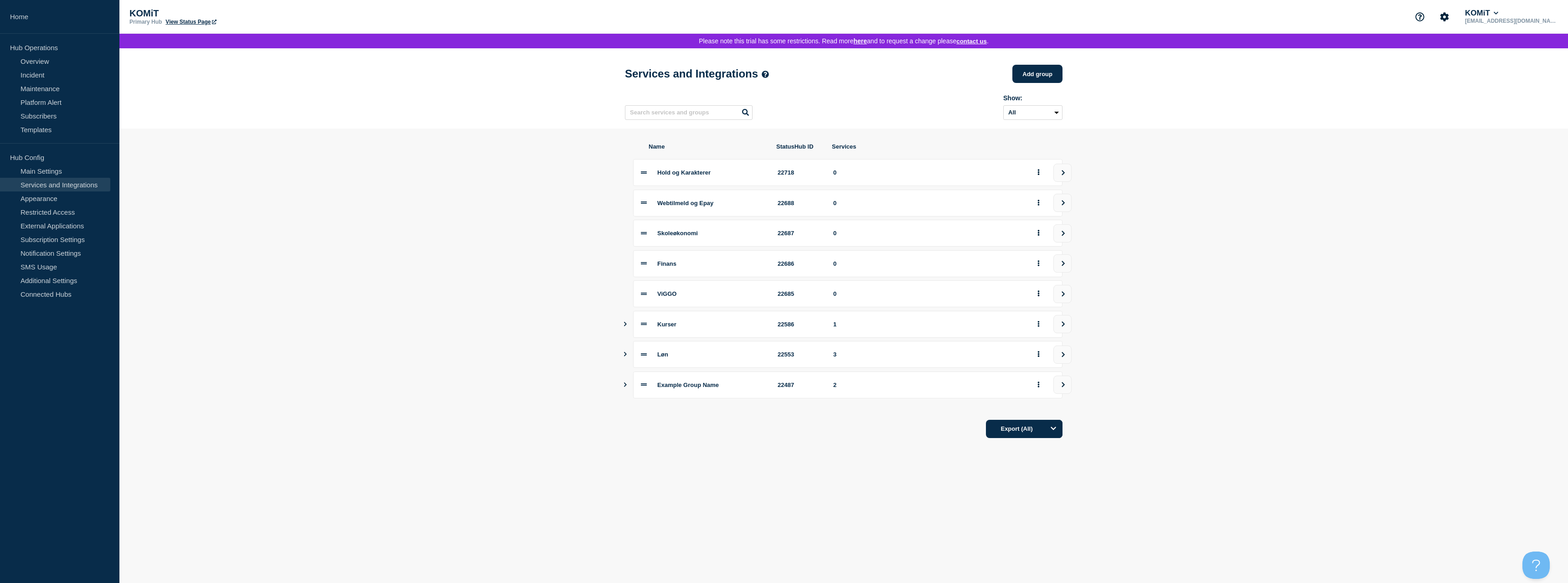
click at [186, 22] on link "View Status Page" at bounding box center [191, 22] width 51 height 6
click at [55, 203] on link "Appearance" at bounding box center [55, 198] width 110 height 13
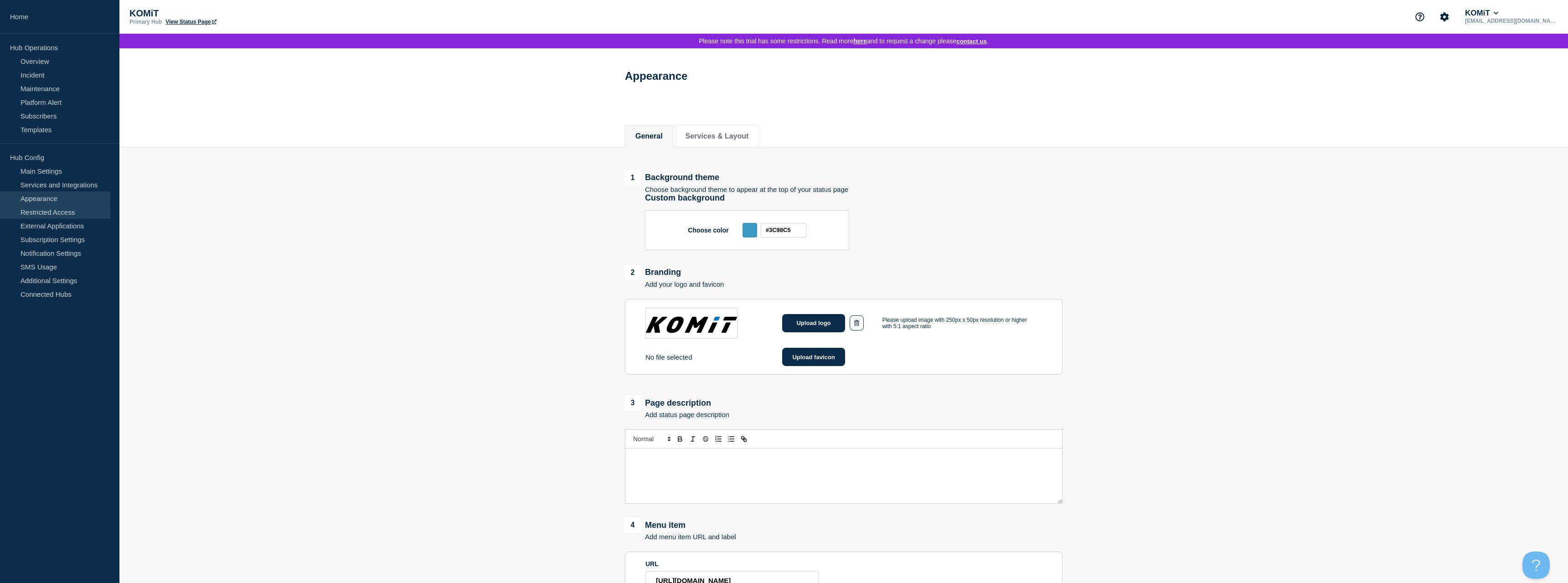
click at [58, 217] on link "Restricted Access" at bounding box center [55, 212] width 110 height 13
click at [59, 216] on link "Restricted Access" at bounding box center [55, 212] width 110 height 13
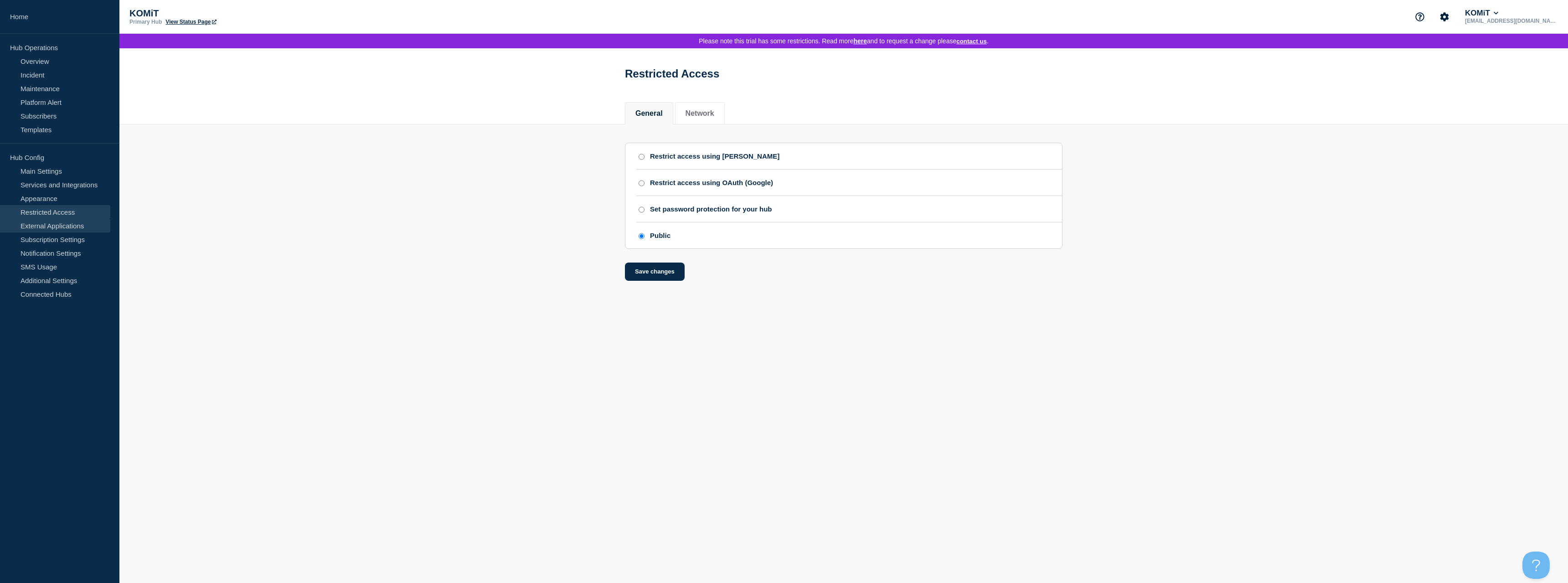
click at [62, 231] on link "External Applications" at bounding box center [55, 225] width 110 height 13
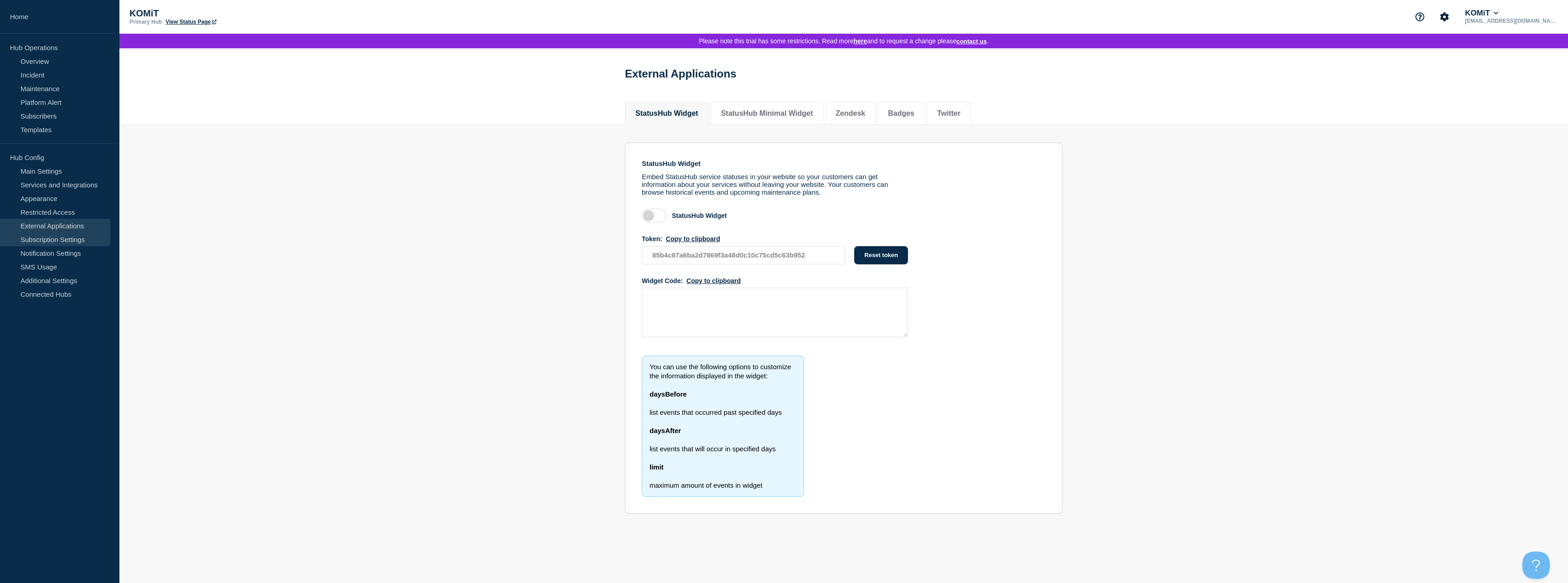
click at [69, 237] on link "Subscription Settings" at bounding box center [55, 239] width 110 height 13
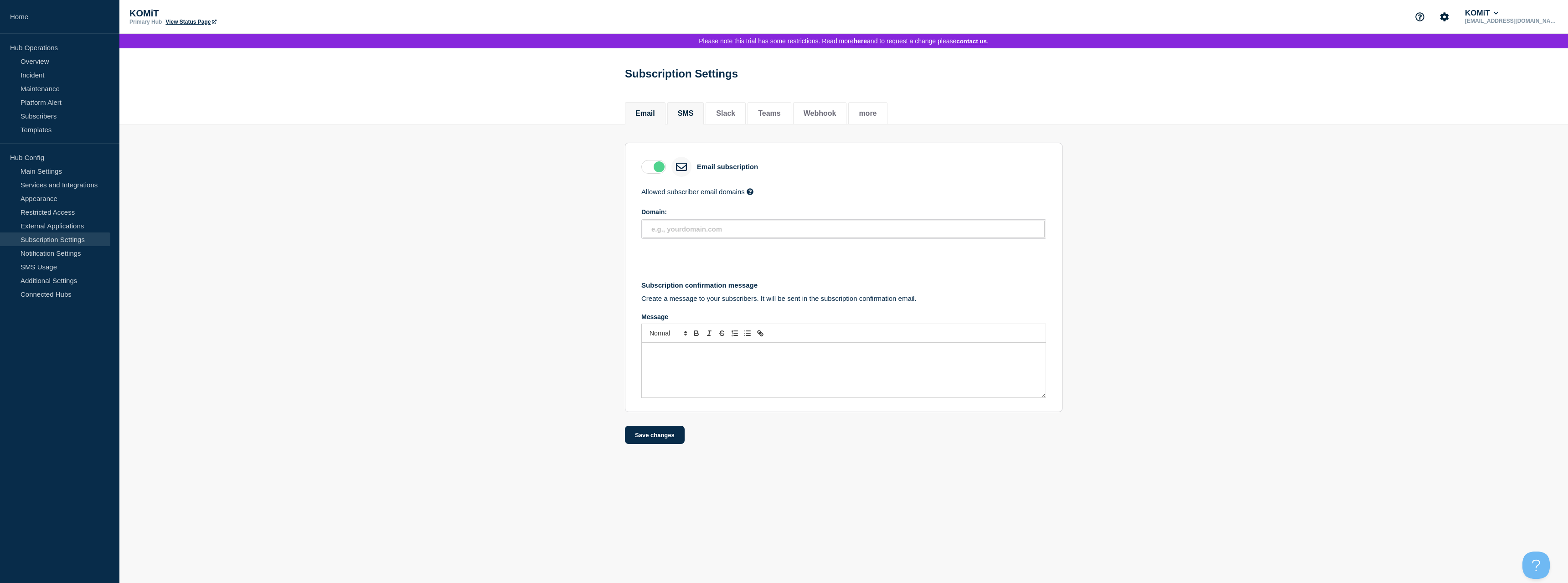
click at [688, 117] on button "SMS" at bounding box center [686, 113] width 16 height 8
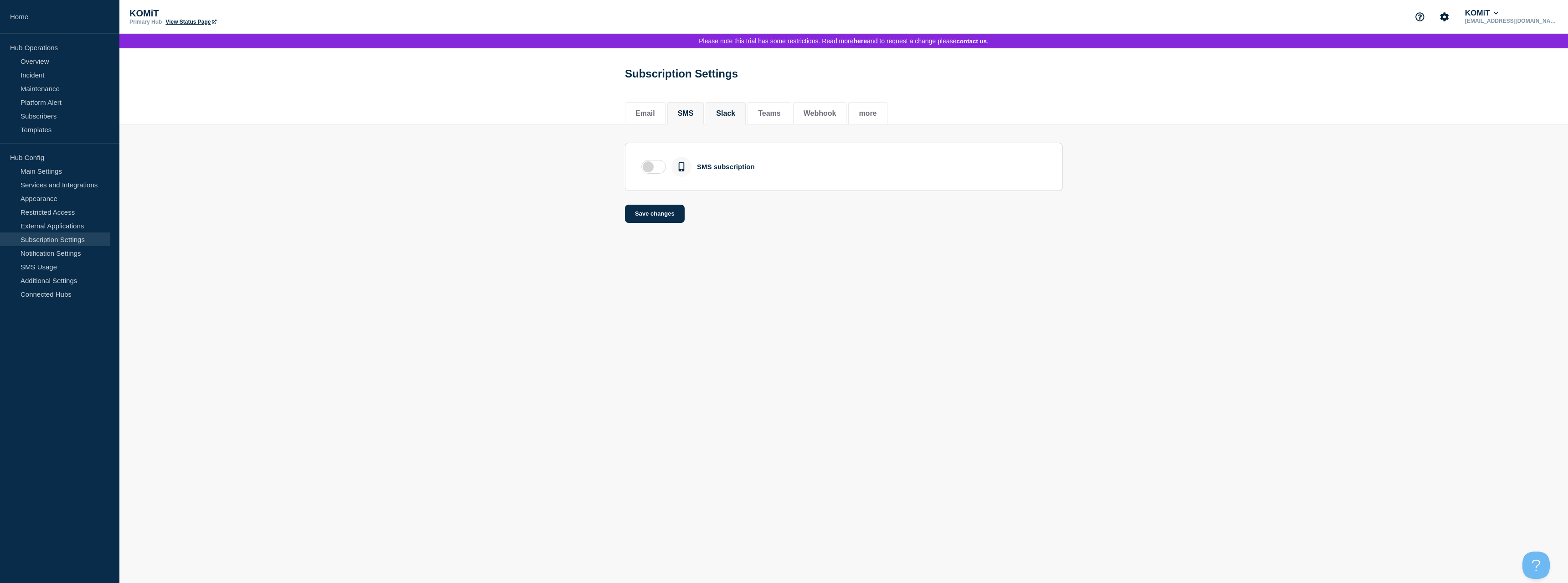
click at [735, 117] on button "Slack" at bounding box center [725, 113] width 19 height 8
click at [770, 117] on button "Teams" at bounding box center [769, 113] width 23 height 8
click at [824, 117] on button "Webhook" at bounding box center [820, 113] width 33 height 8
click at [877, 117] on button "more" at bounding box center [867, 113] width 18 height 8
click at [651, 117] on button "Email" at bounding box center [645, 113] width 19 height 8
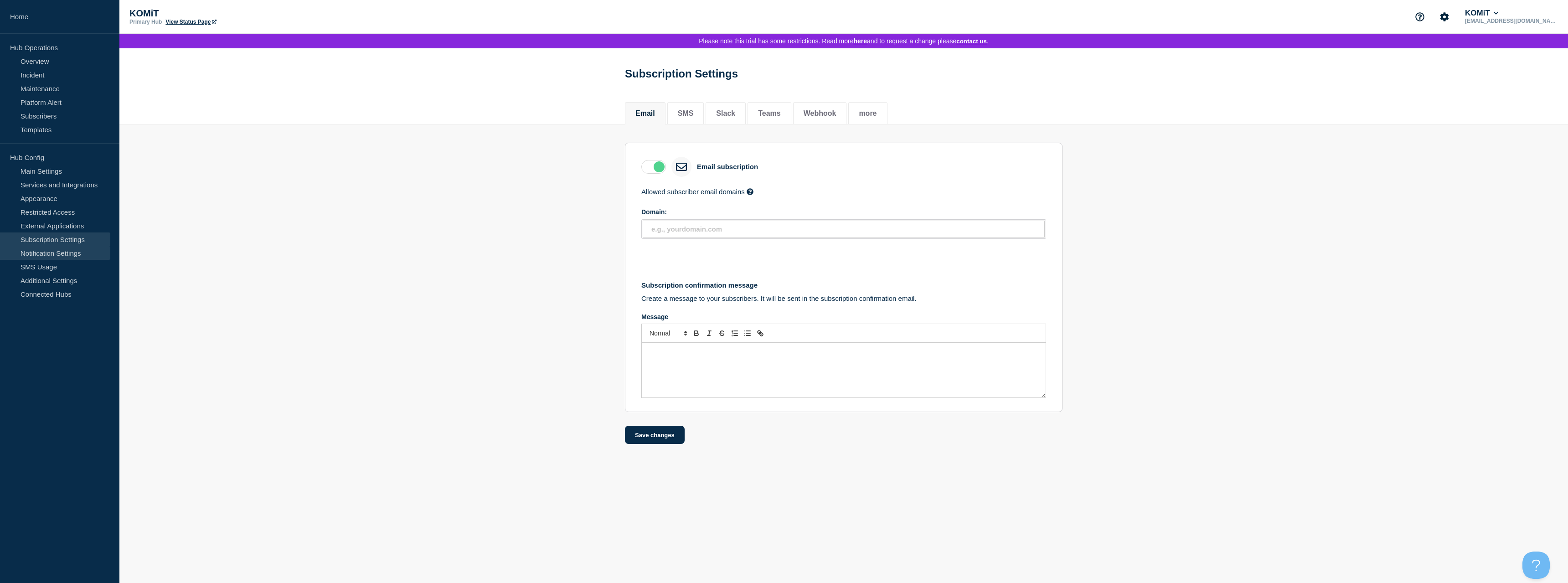
click at [59, 253] on link "Notification Settings" at bounding box center [55, 253] width 110 height 13
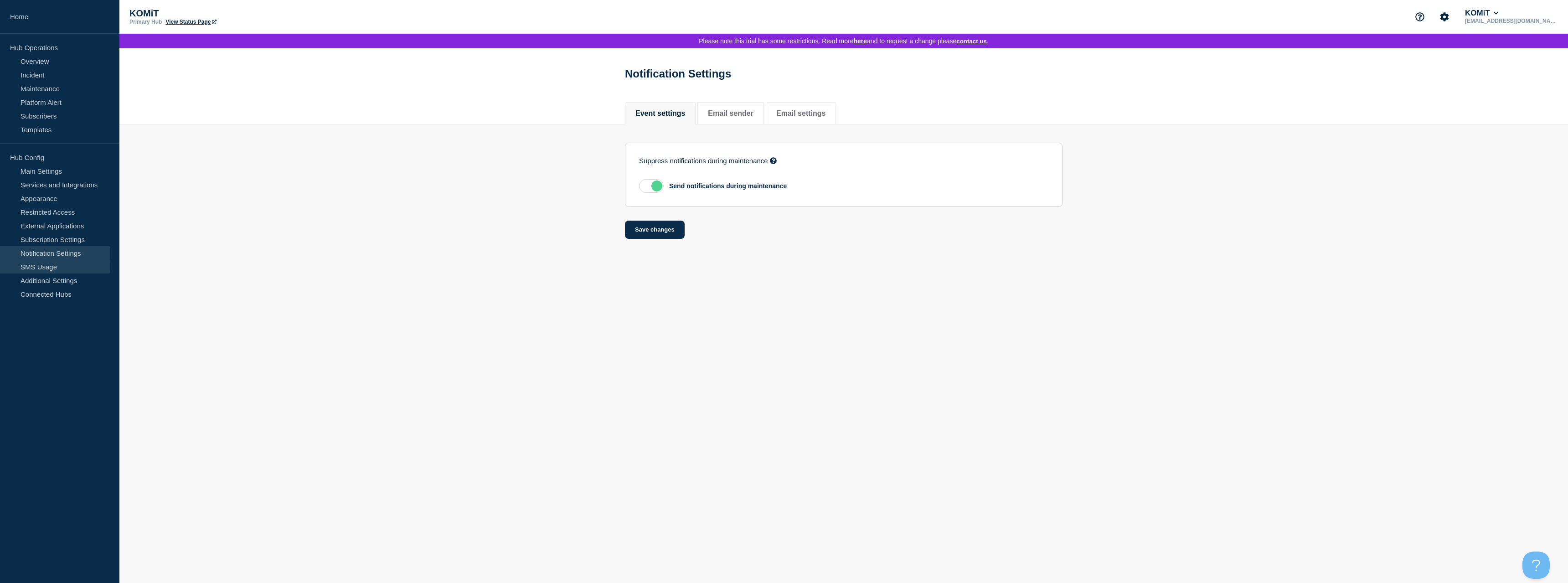
click at [57, 267] on link "SMS Usage" at bounding box center [55, 267] width 110 height 13
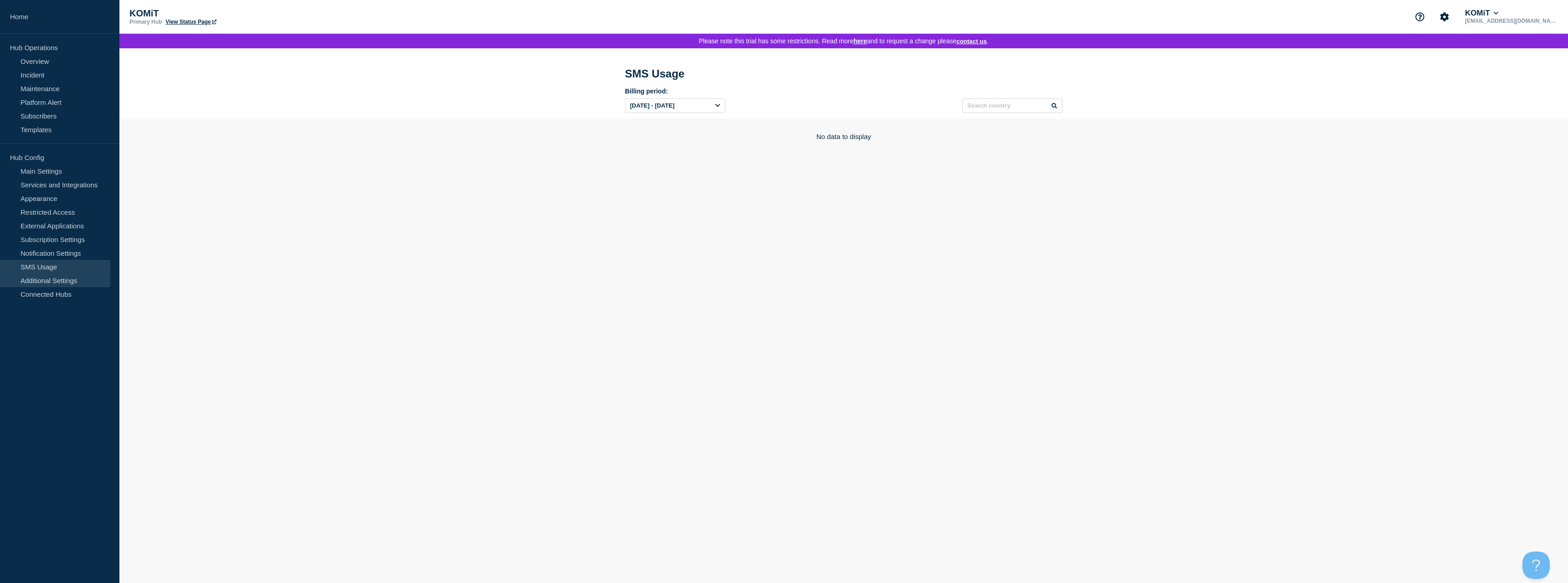
click at [62, 285] on link "Additional Settings" at bounding box center [55, 280] width 110 height 13
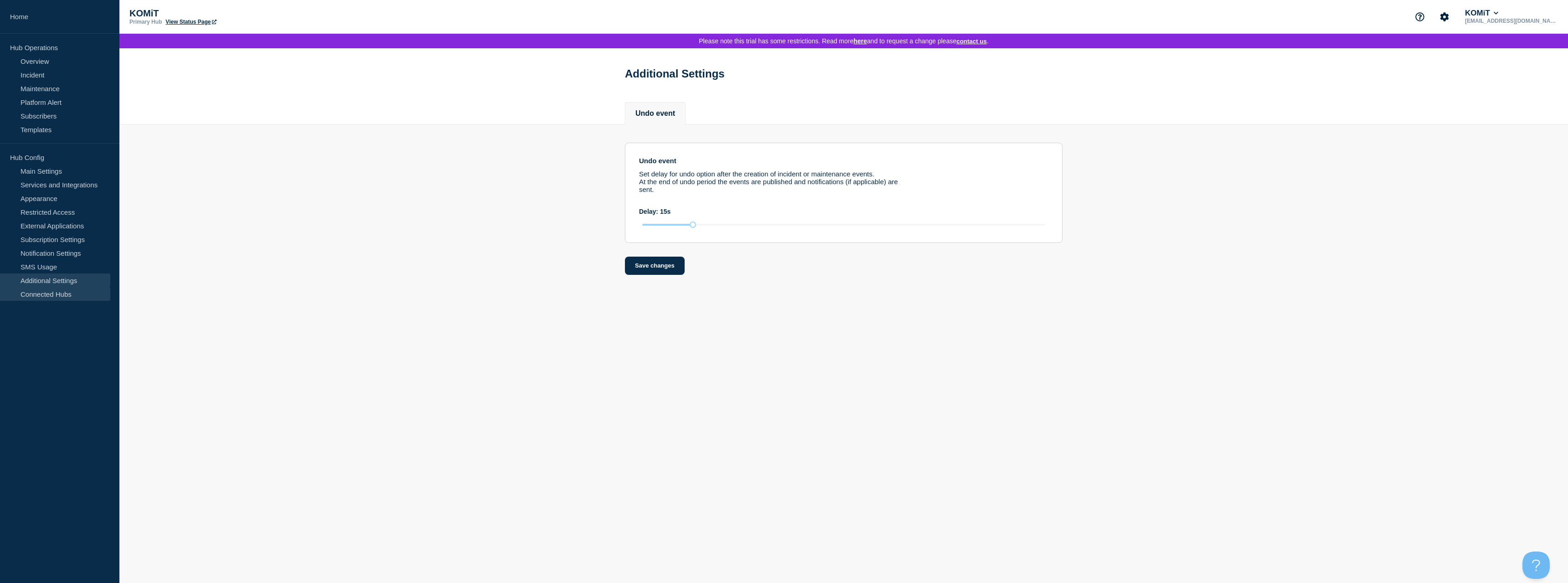
click at [65, 298] on link "Connected Hubs" at bounding box center [55, 294] width 110 height 13
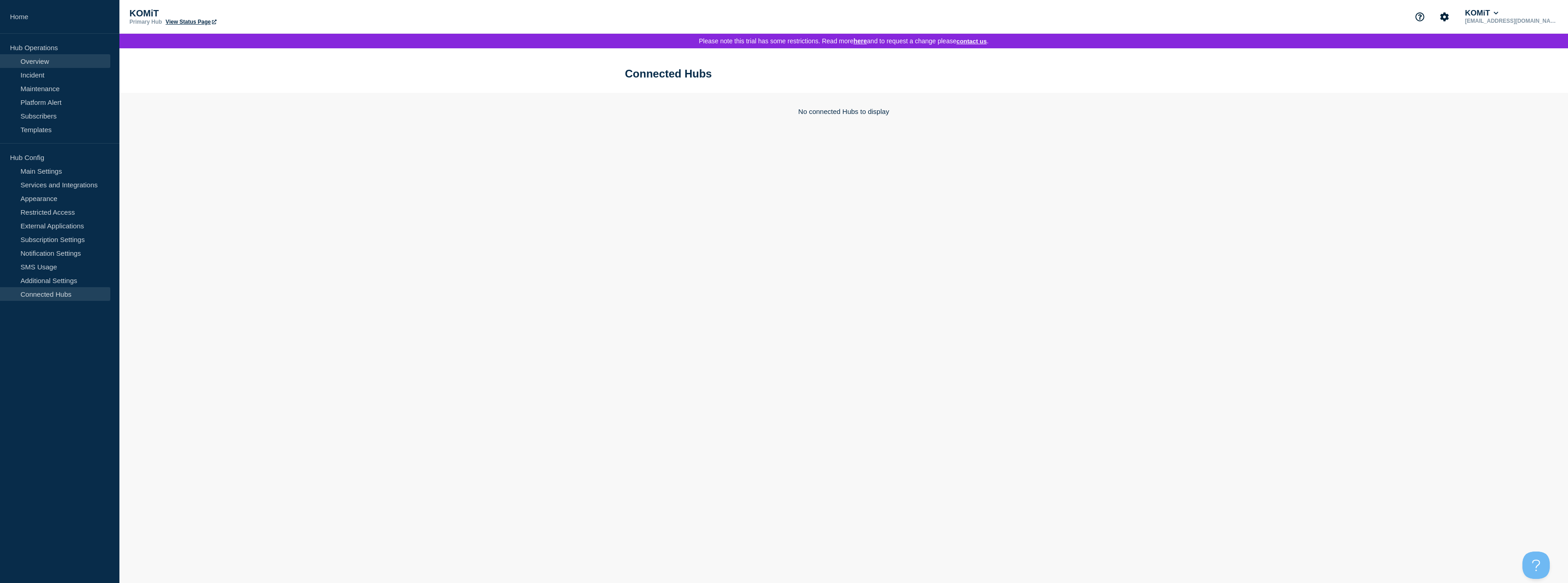
click at [45, 57] on link "Overview" at bounding box center [55, 61] width 110 height 13
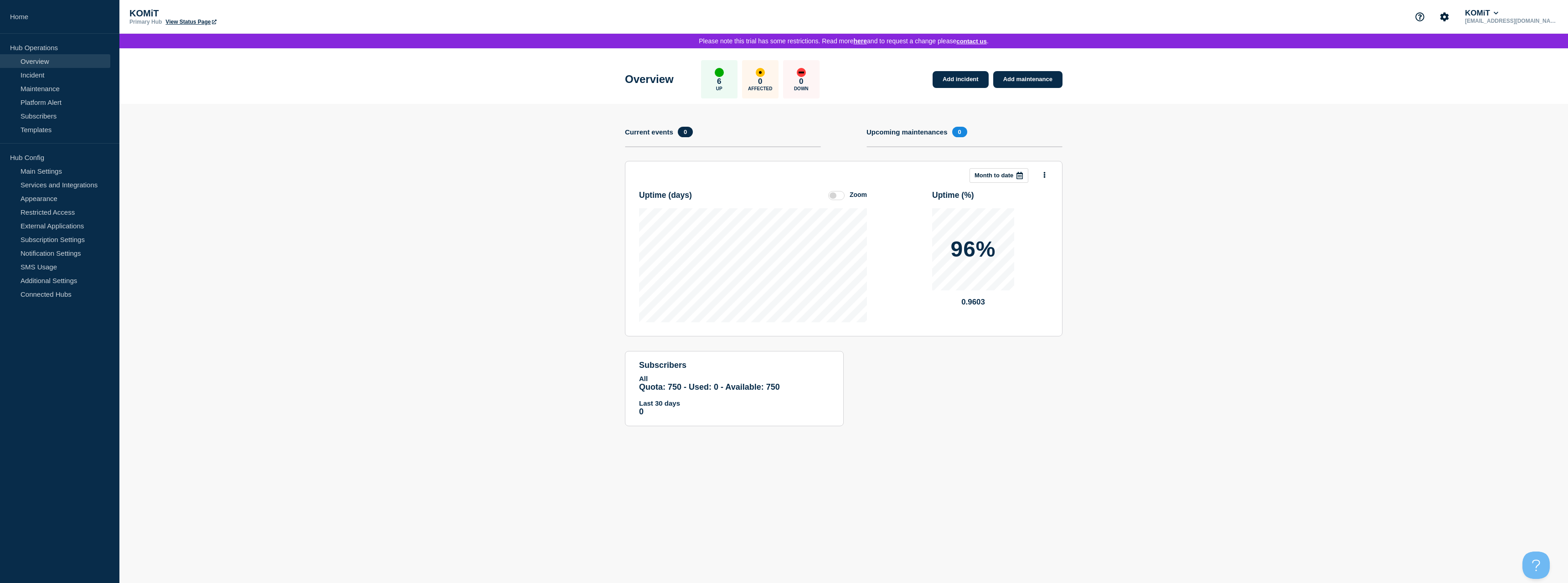
click at [1035, 174] on div at bounding box center [1040, 175] width 16 height 12
click at [1048, 175] on button at bounding box center [1045, 175] width 8 height 12
click at [464, 190] on section "Add incident Add maintenance Current events 0 Upcoming maintenances 0 This mont…" at bounding box center [844, 272] width 1449 height 336
click at [27, 77] on link "Incident" at bounding box center [55, 75] width 110 height 13
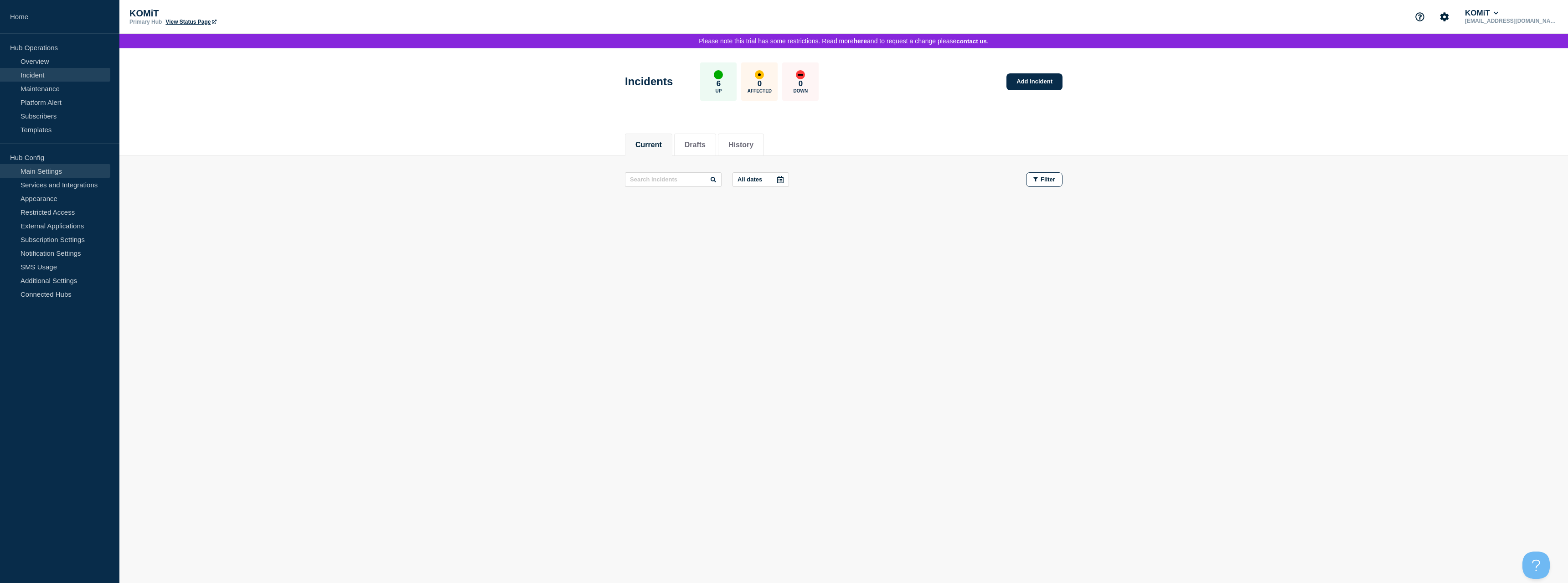
click at [59, 173] on link "Main Settings" at bounding box center [55, 171] width 110 height 13
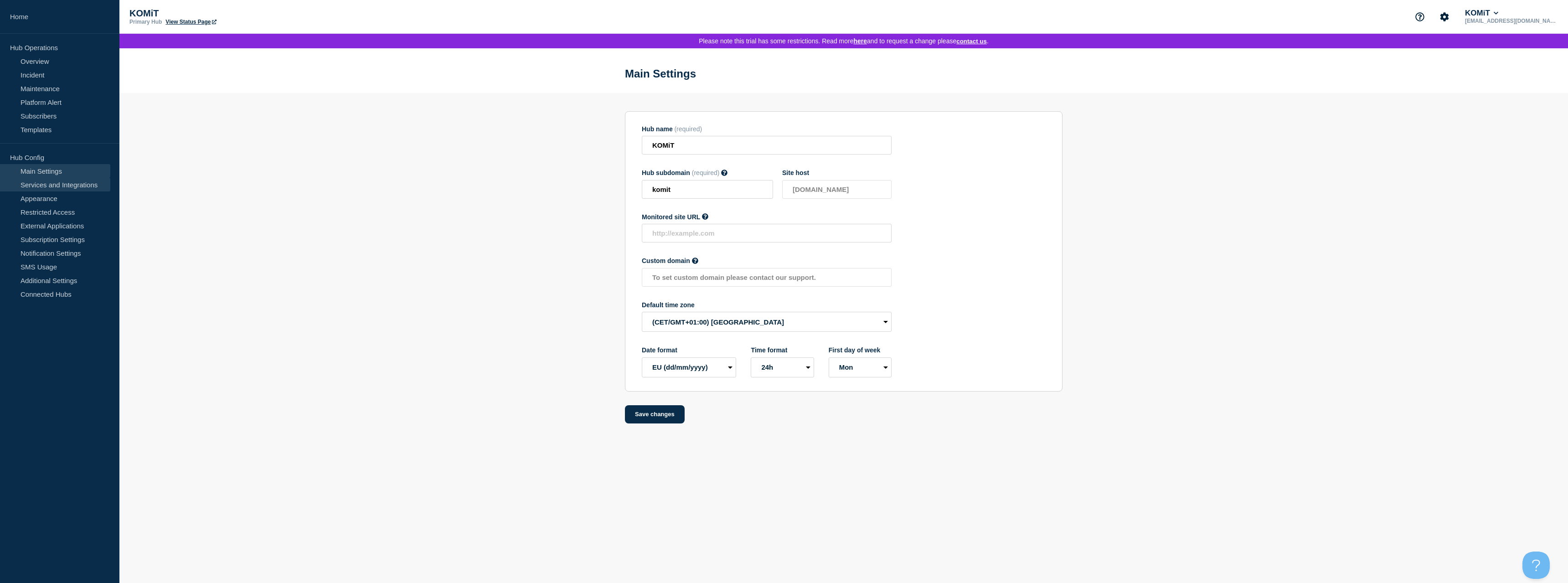
click at [57, 181] on link "Services and Integrations" at bounding box center [55, 184] width 110 height 13
